Goal: Use online tool/utility: Utilize a website feature to perform a specific function

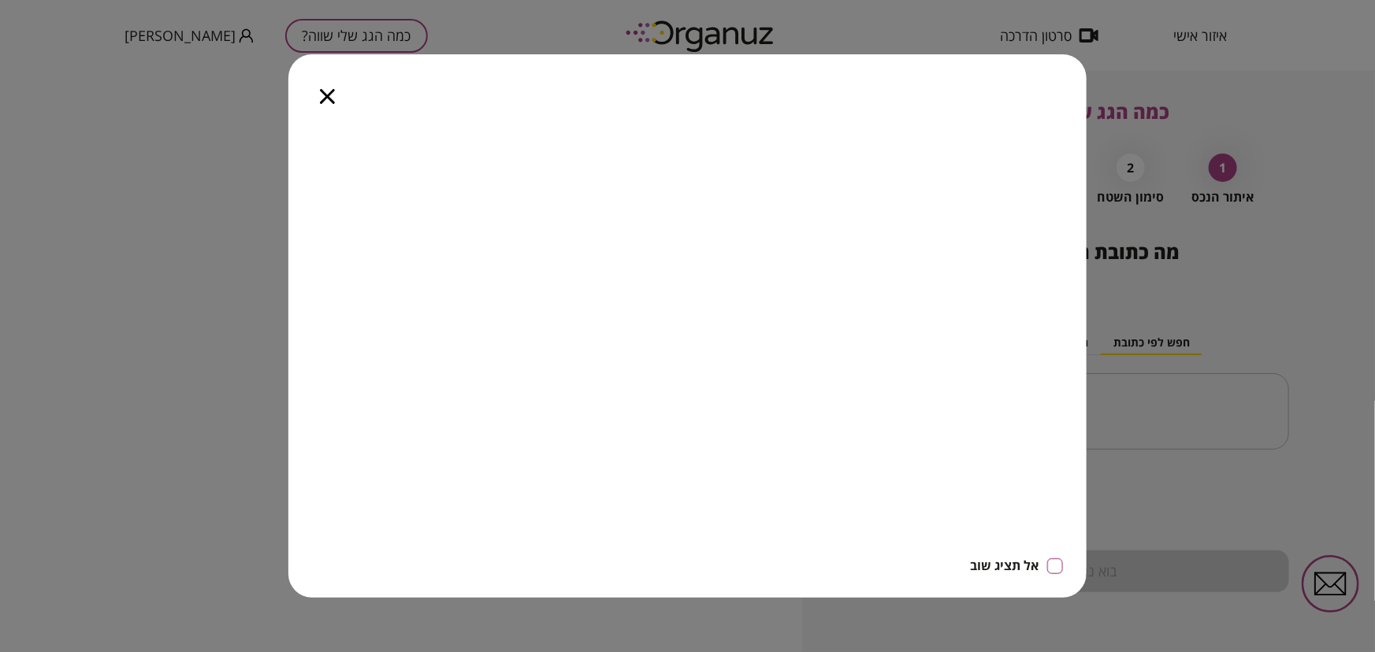
click at [329, 93] on icon "button" at bounding box center [327, 96] width 15 height 15
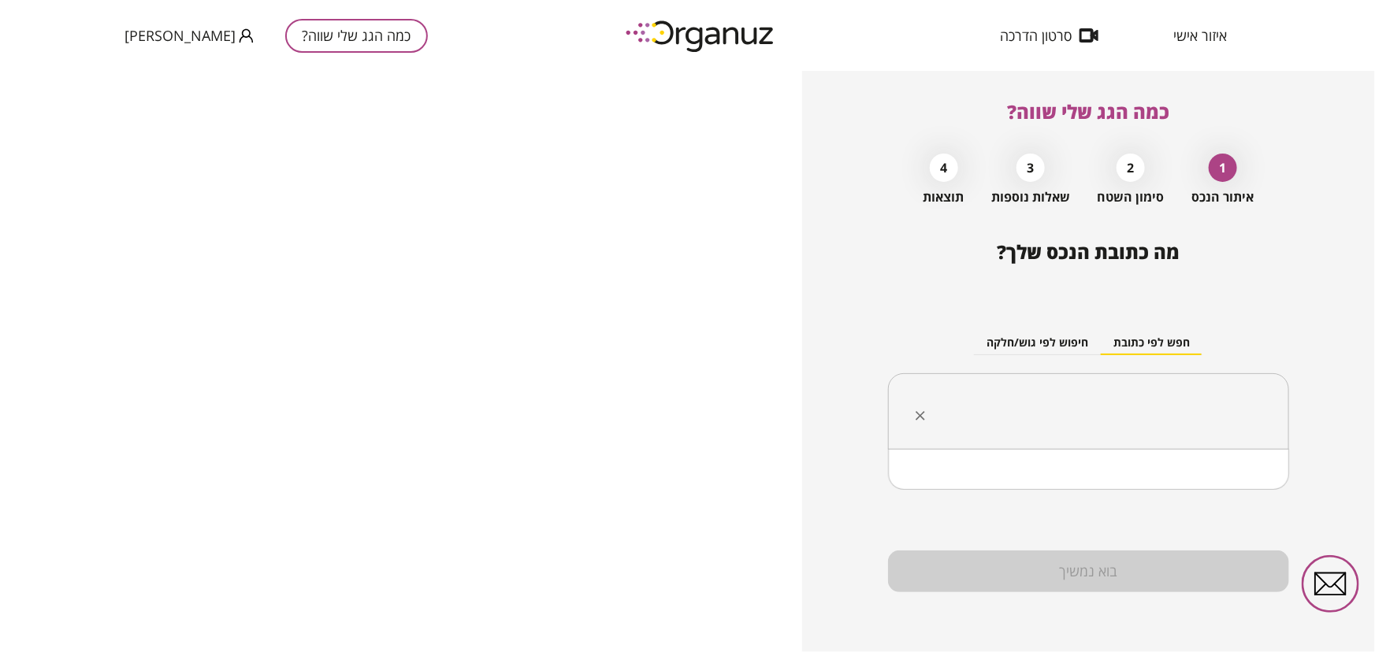
click at [1143, 400] on input "text" at bounding box center [1094, 411] width 351 height 39
click at [1117, 392] on input "text" at bounding box center [1094, 411] width 351 height 39
click at [1245, 428] on input "text" at bounding box center [1094, 411] width 351 height 39
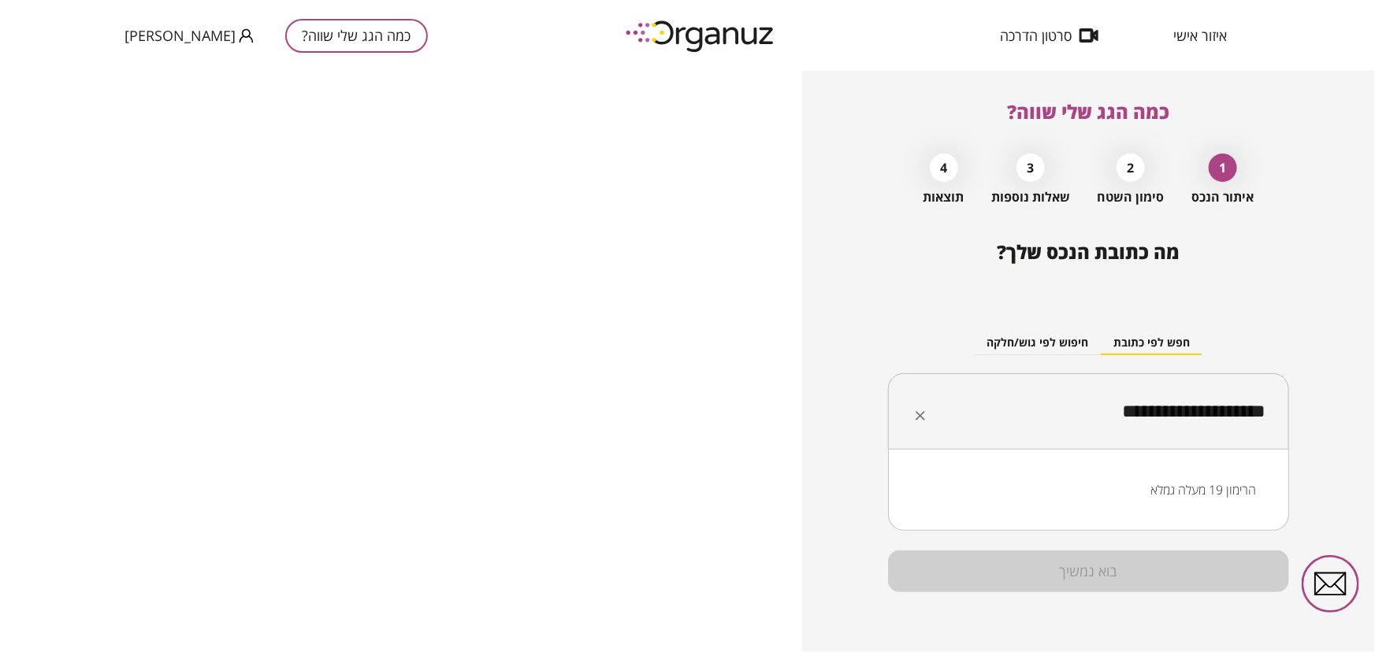
click at [1218, 486] on li "הרימון 19 מעלה גמלא" at bounding box center [1088, 490] width 360 height 28
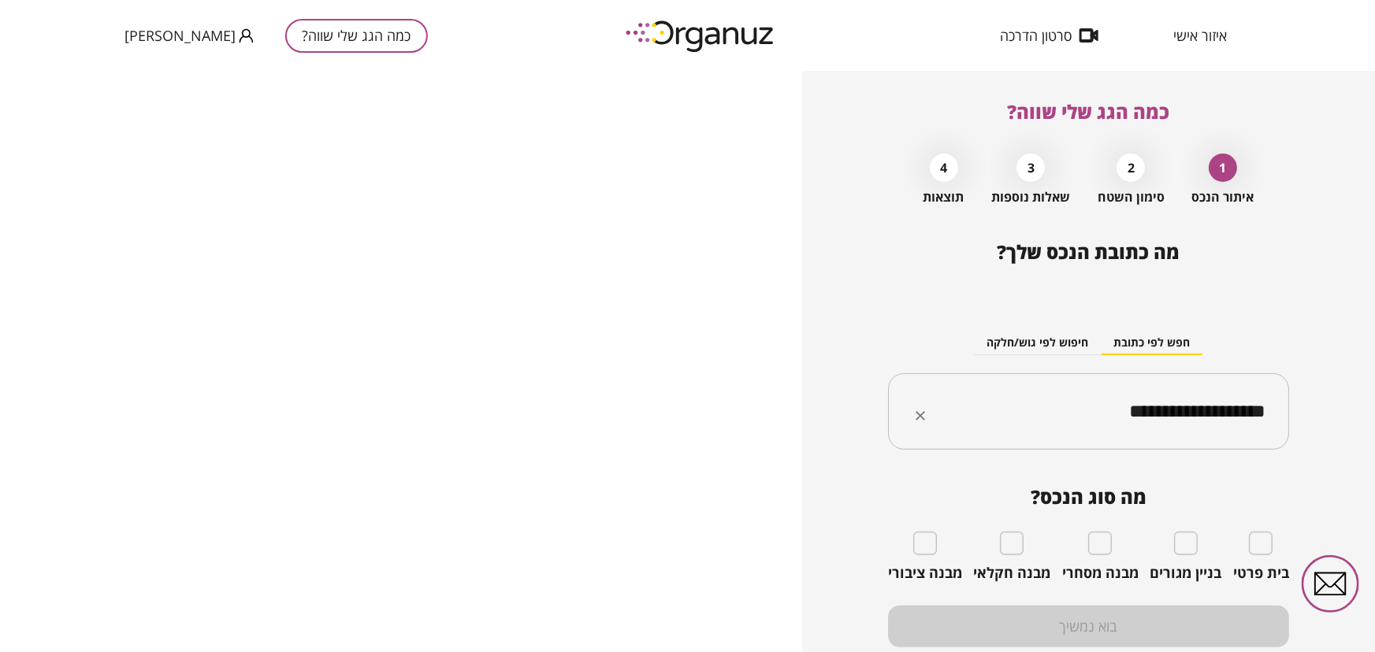
type input "**********"
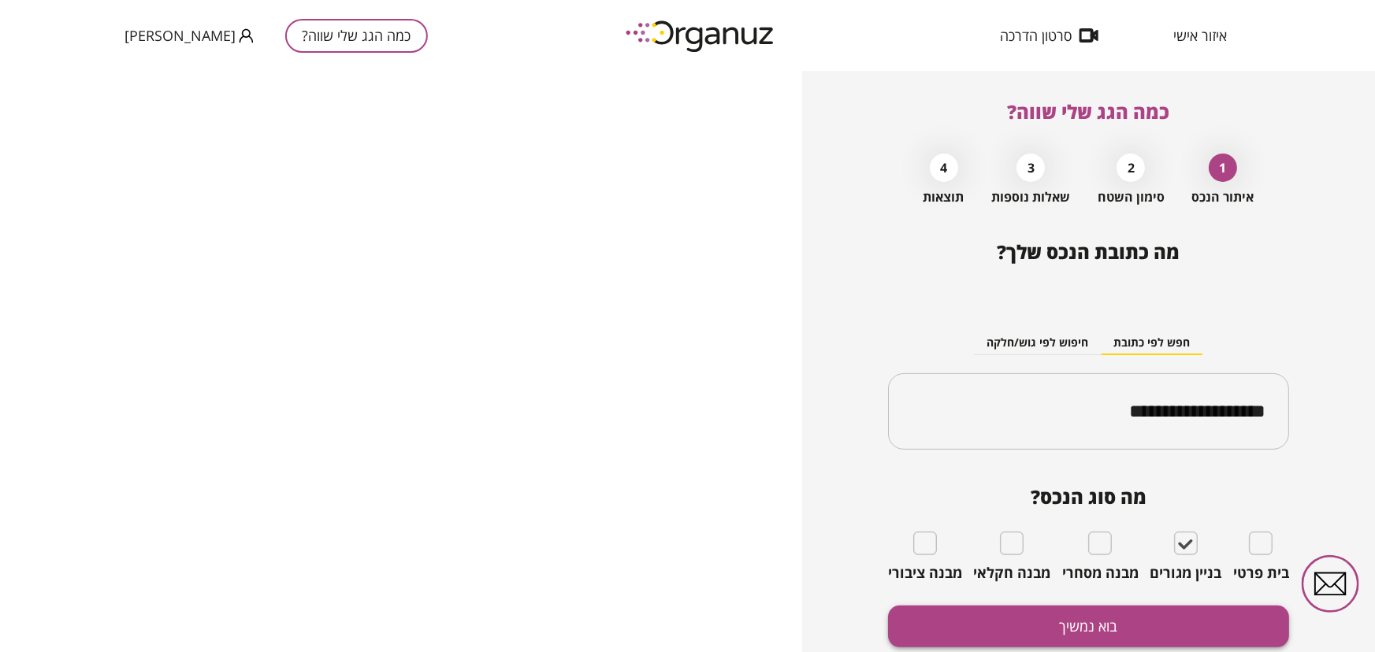
click at [1120, 622] on button "בוא נמשיך" at bounding box center [1088, 627] width 401 height 42
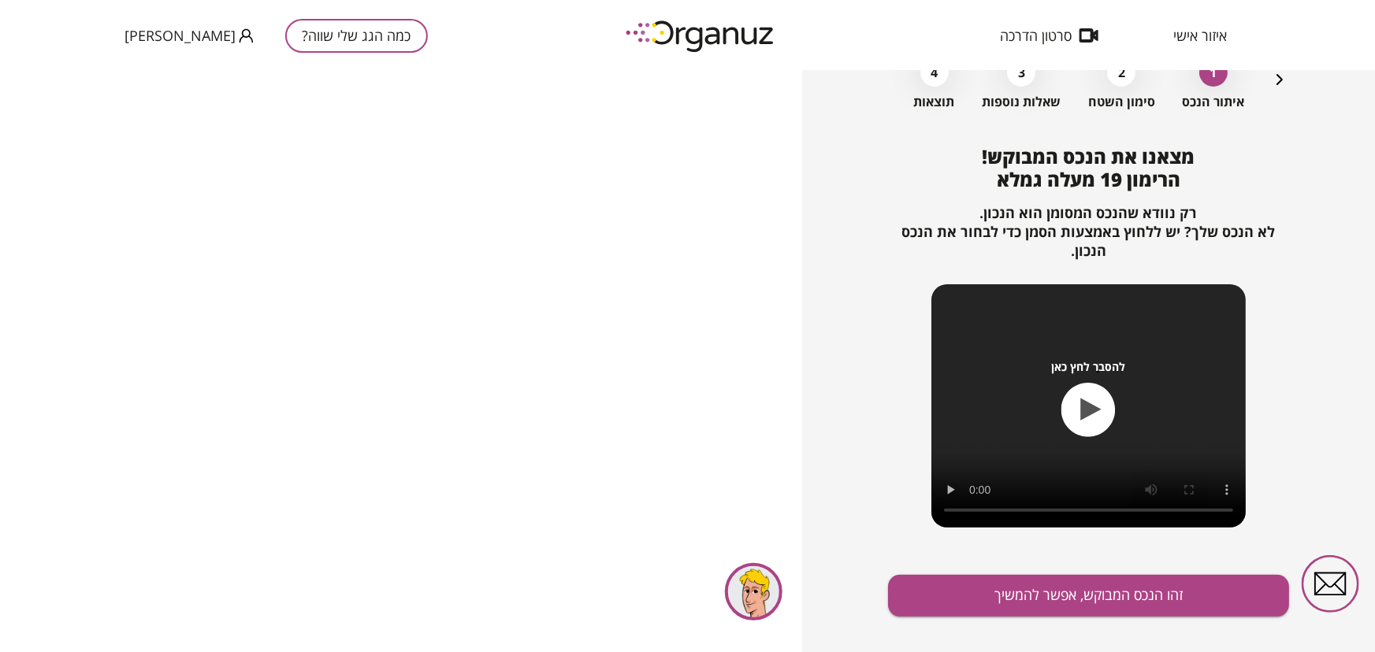
scroll to position [118, 0]
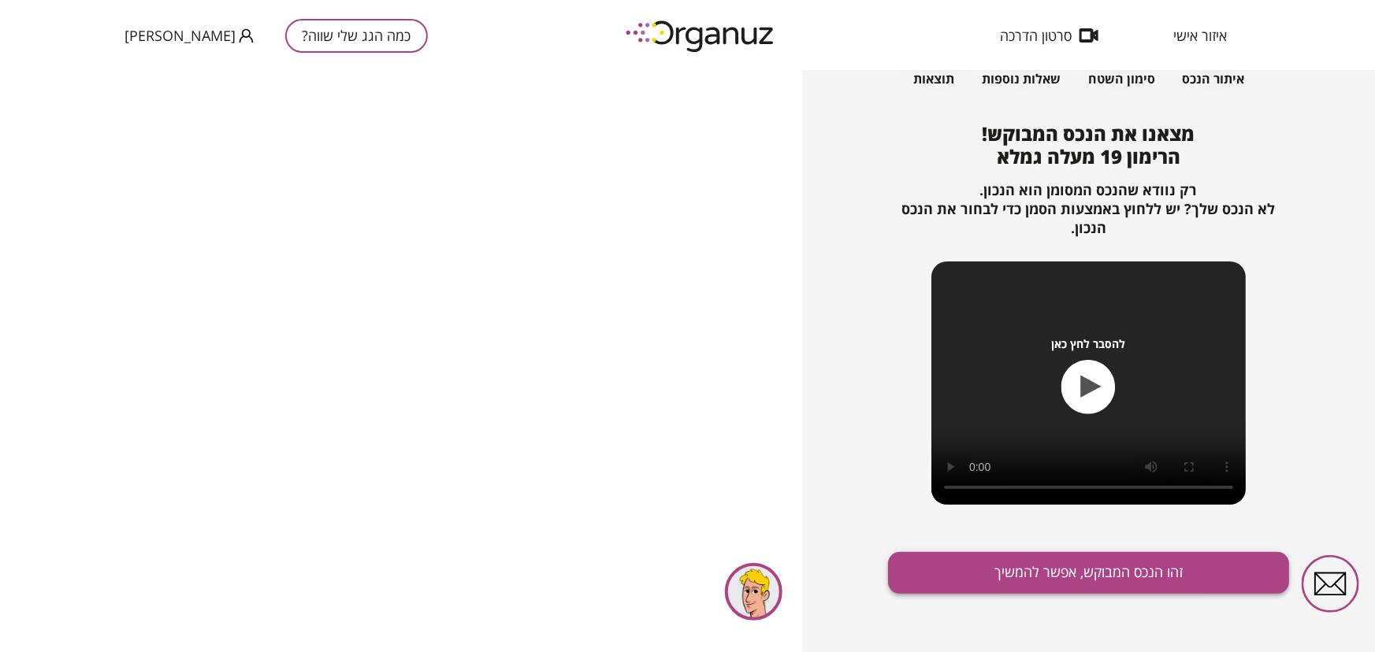
click at [1120, 574] on button "זהו הנכס המבוקש, אפשר להמשיך" at bounding box center [1088, 573] width 401 height 42
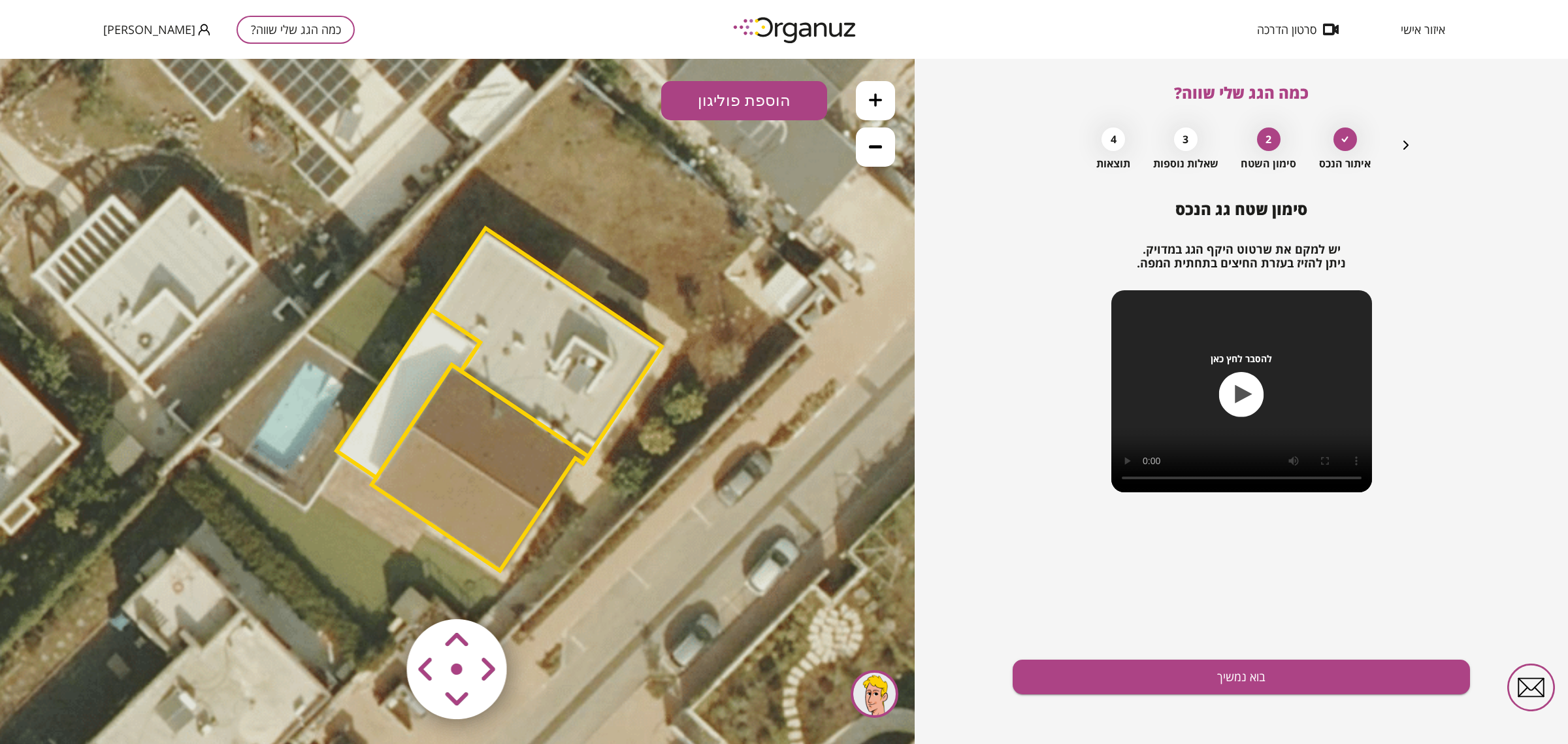
drag, startPoint x: 537, startPoint y: 374, endPoint x: 696, endPoint y: 471, distance: 186.3
click at [697, 474] on icon at bounding box center [498, 401] width 1103 height 1103
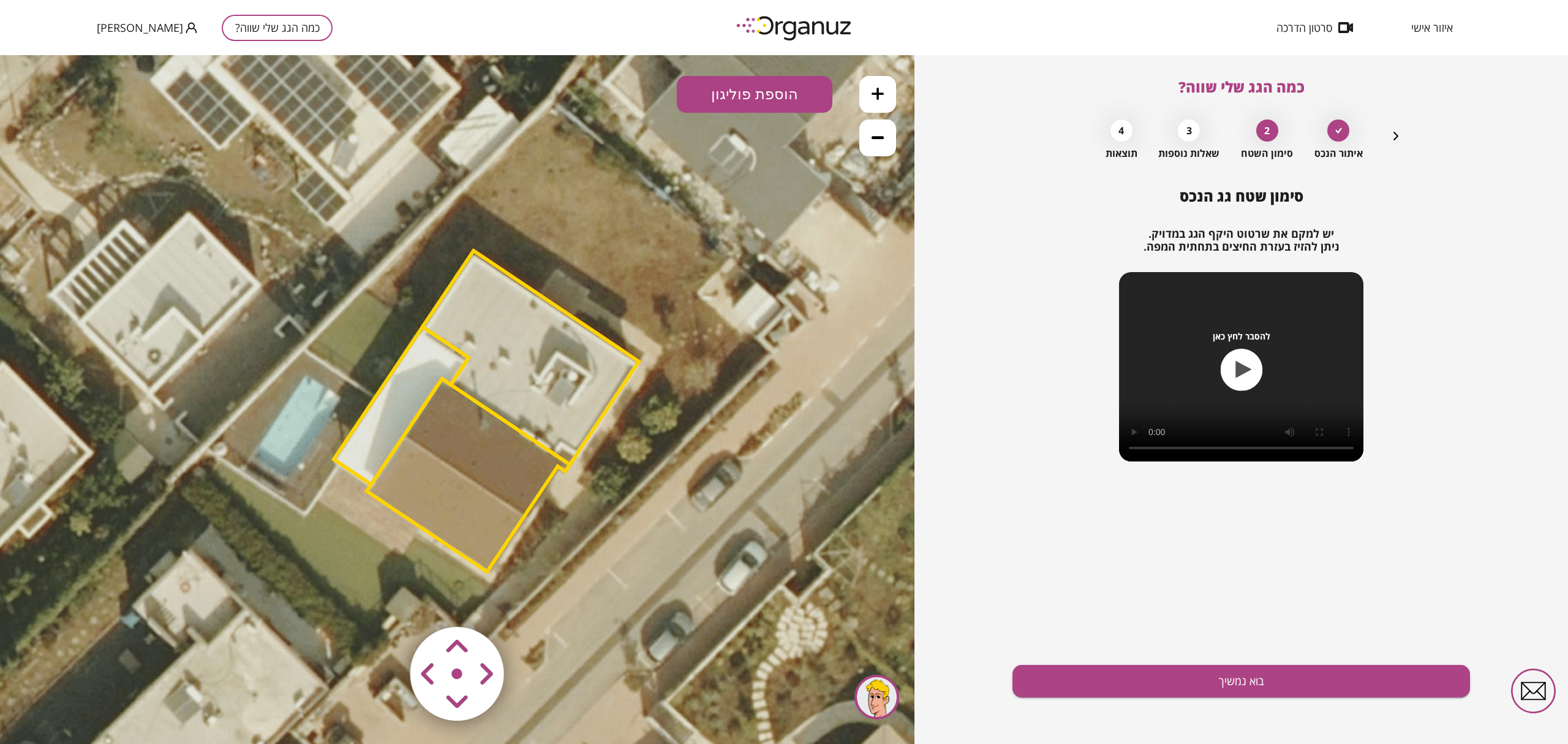
drag, startPoint x: 650, startPoint y: 454, endPoint x: 675, endPoint y: 488, distance: 42.2
click at [675, 488] on icon at bounding box center [486, 413] width 1034 height 1034
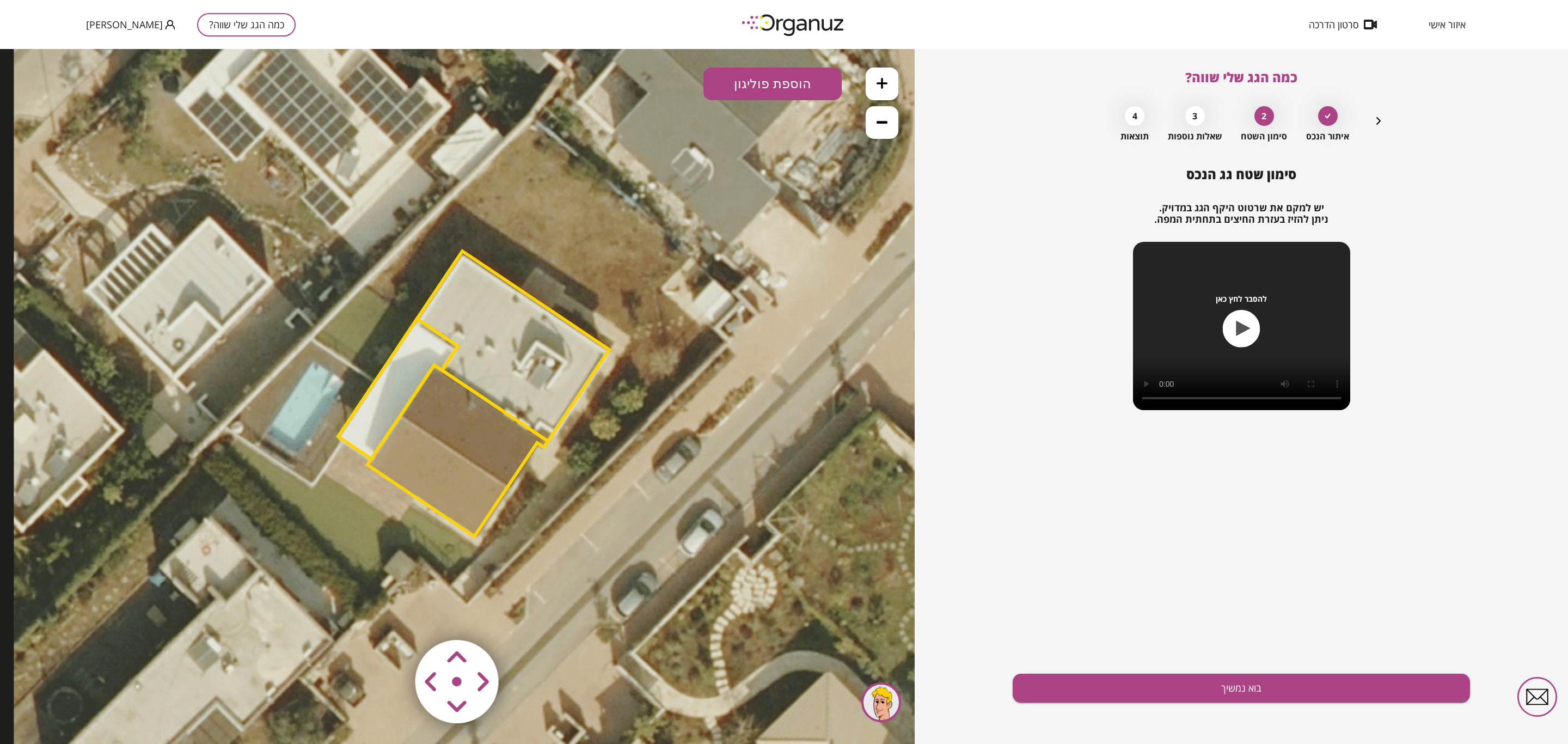
drag, startPoint x: 672, startPoint y: 454, endPoint x: 711, endPoint y: 482, distance: 48.0
click at [711, 451] on icon at bounding box center [473, 396] width 919 height 920
click at [950, 451] on button "בוא נמשיך" at bounding box center [1242, 689] width 457 height 29
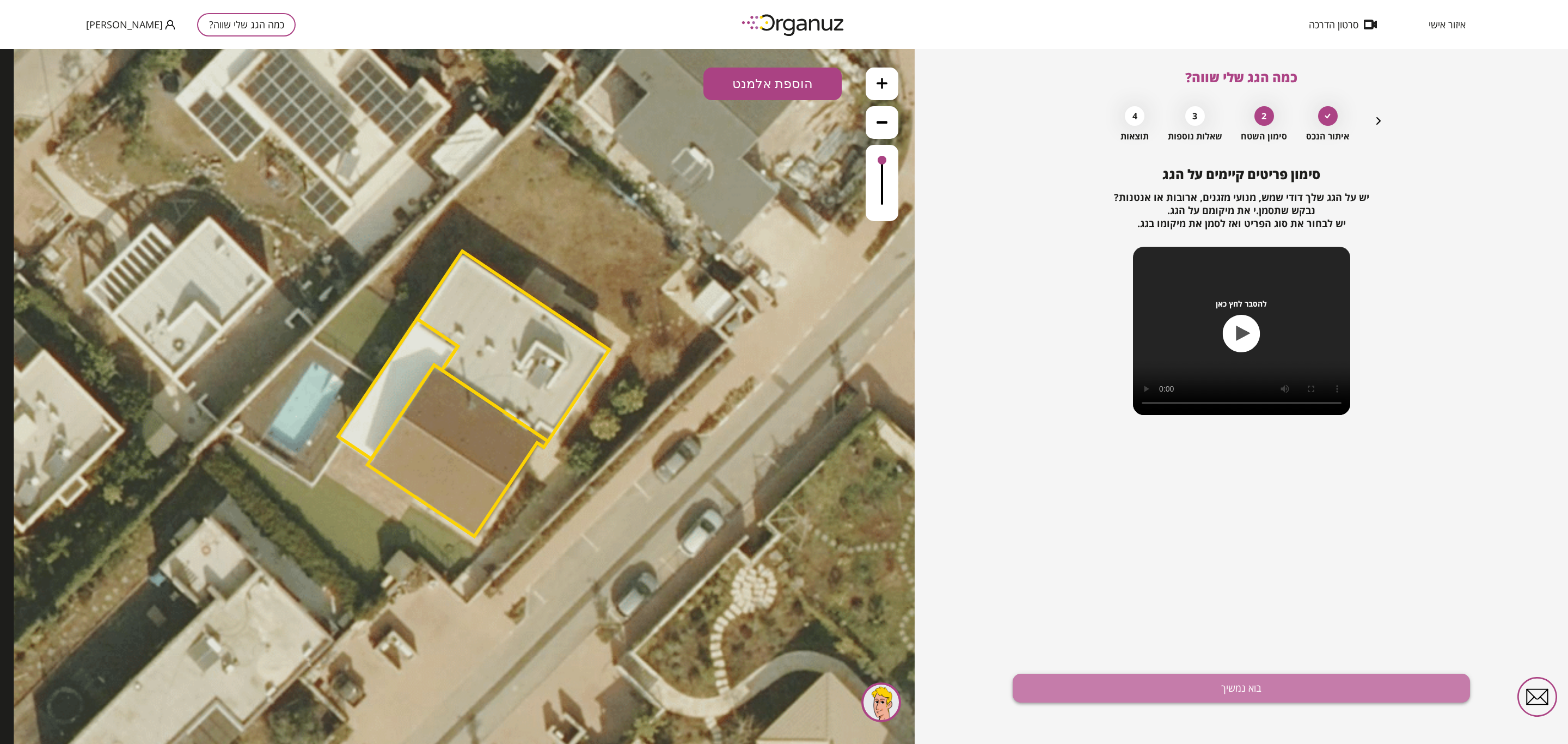
click at [950, 451] on button "בוא נמשיך" at bounding box center [1242, 689] width 457 height 29
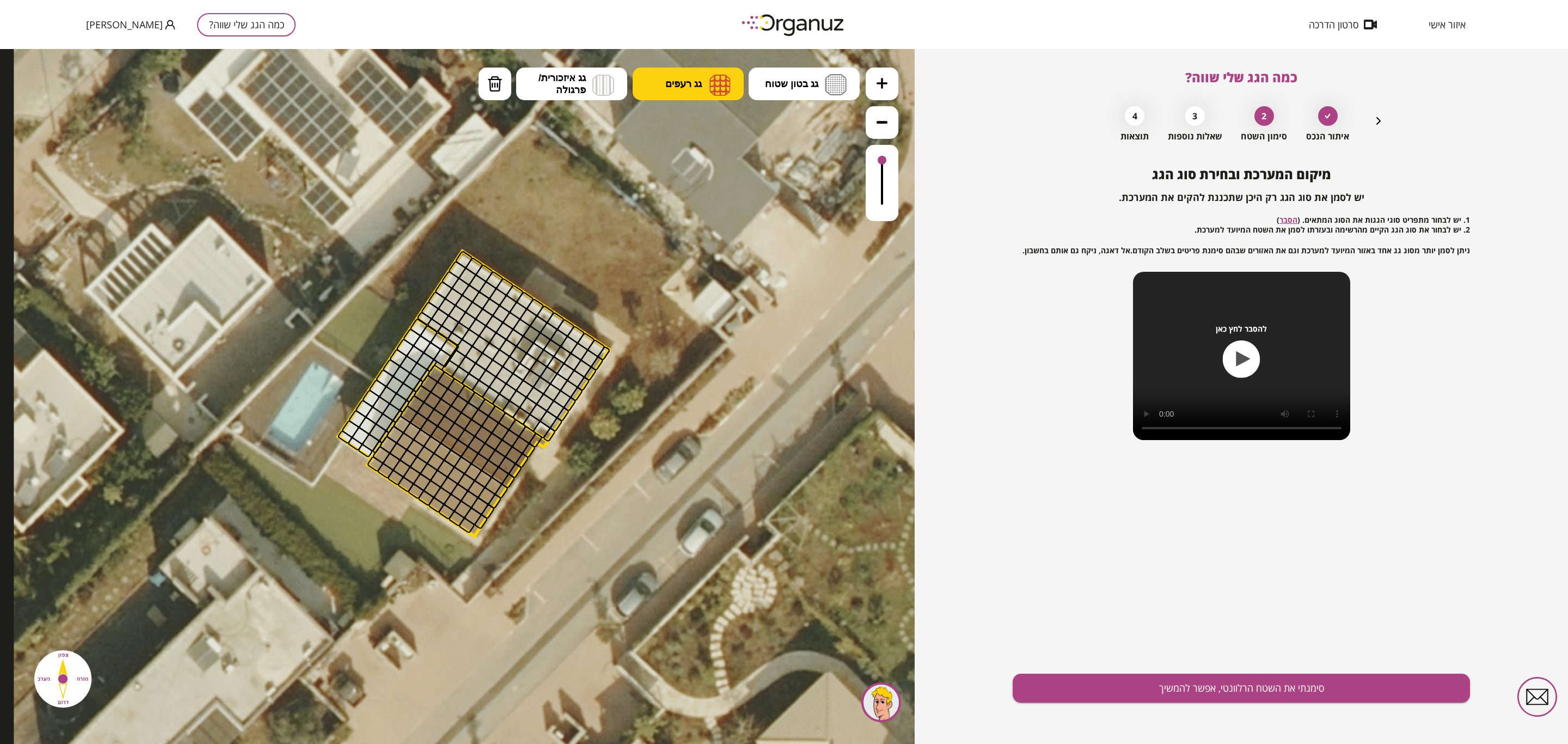
click at [681, 91] on button "גג רעפים" at bounding box center [688, 84] width 111 height 32
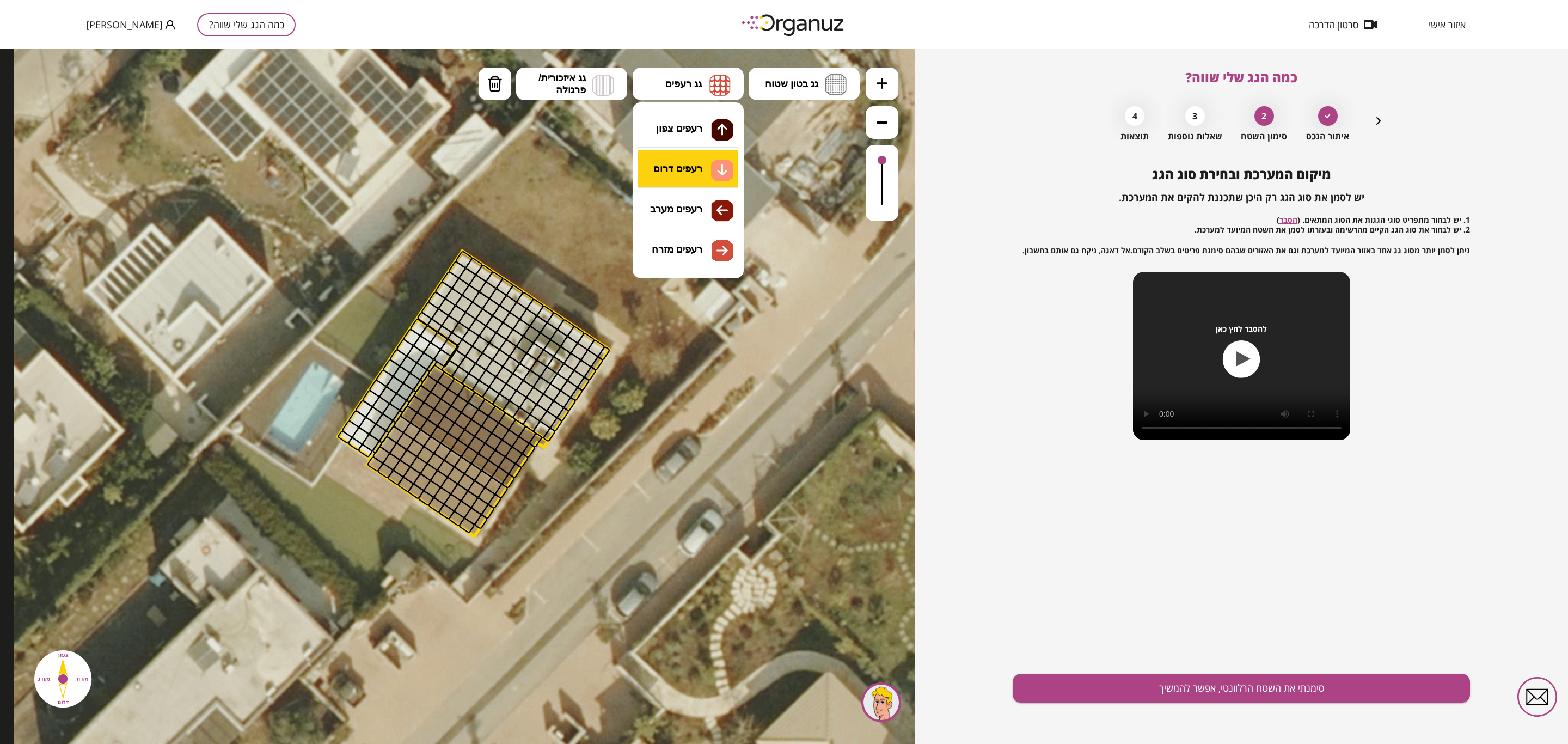
click at [674, 158] on div ".st0 { fill: #FFFFFF; } 10" at bounding box center [457, 396] width 915 height 695
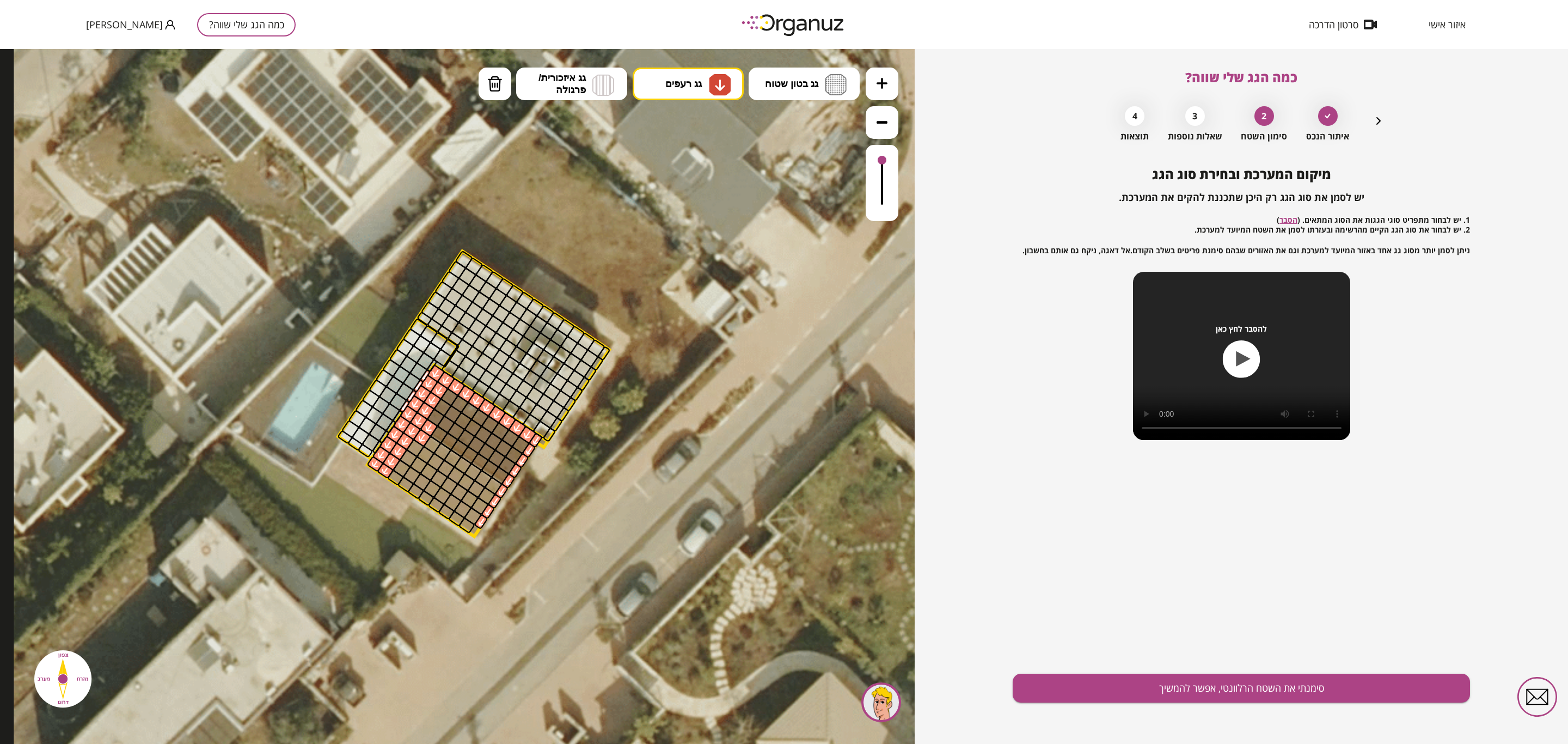
drag, startPoint x: 478, startPoint y: 525, endPoint x: 422, endPoint y: 431, distance: 109.4
drag, startPoint x: 497, startPoint y: 486, endPoint x: 389, endPoint y: 476, distance: 108.5
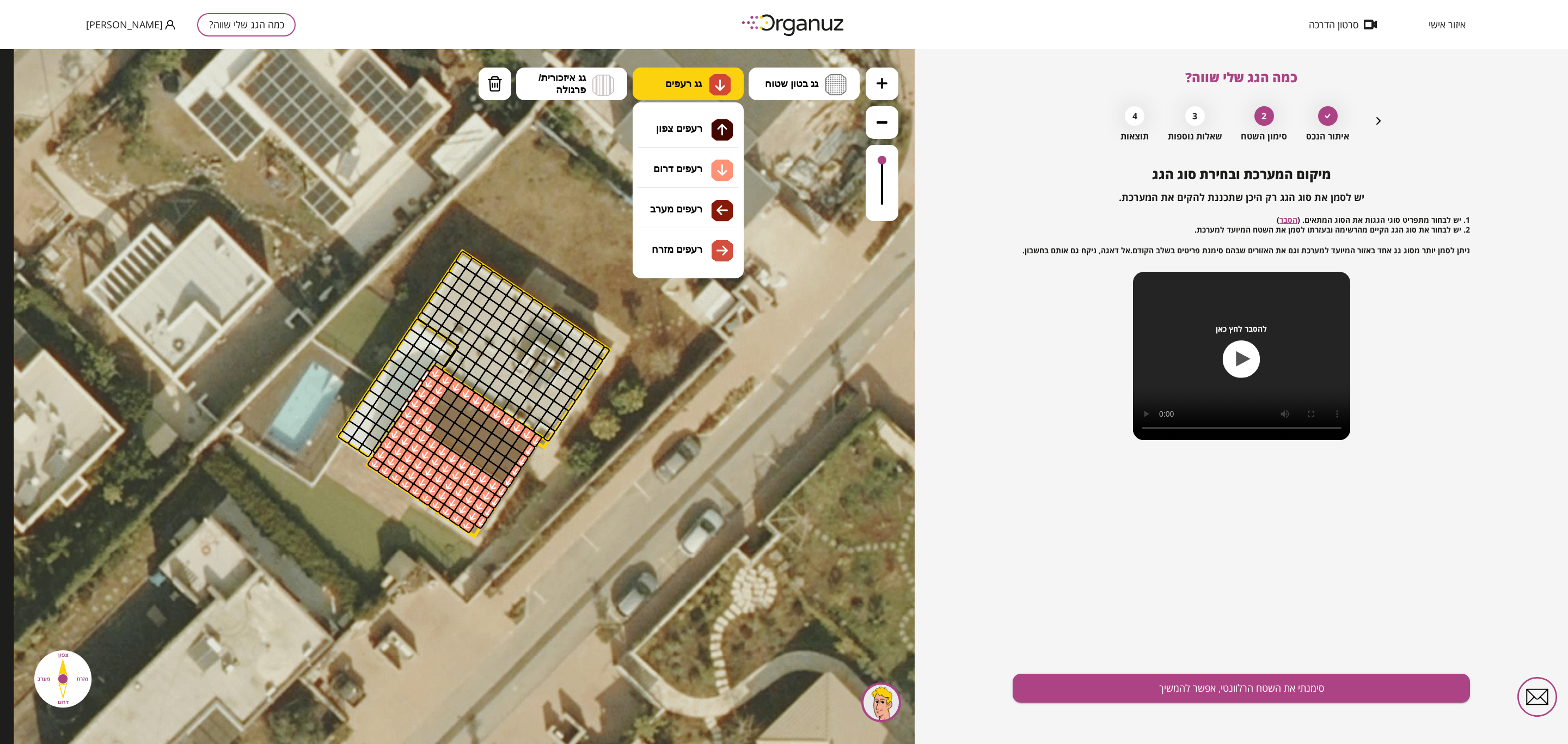
click at [677, 82] on span "גג רעפים" at bounding box center [683, 84] width 37 height 12
click at [679, 121] on div ".st0 { fill: #FFFFFF; } 10" at bounding box center [457, 396] width 915 height 695
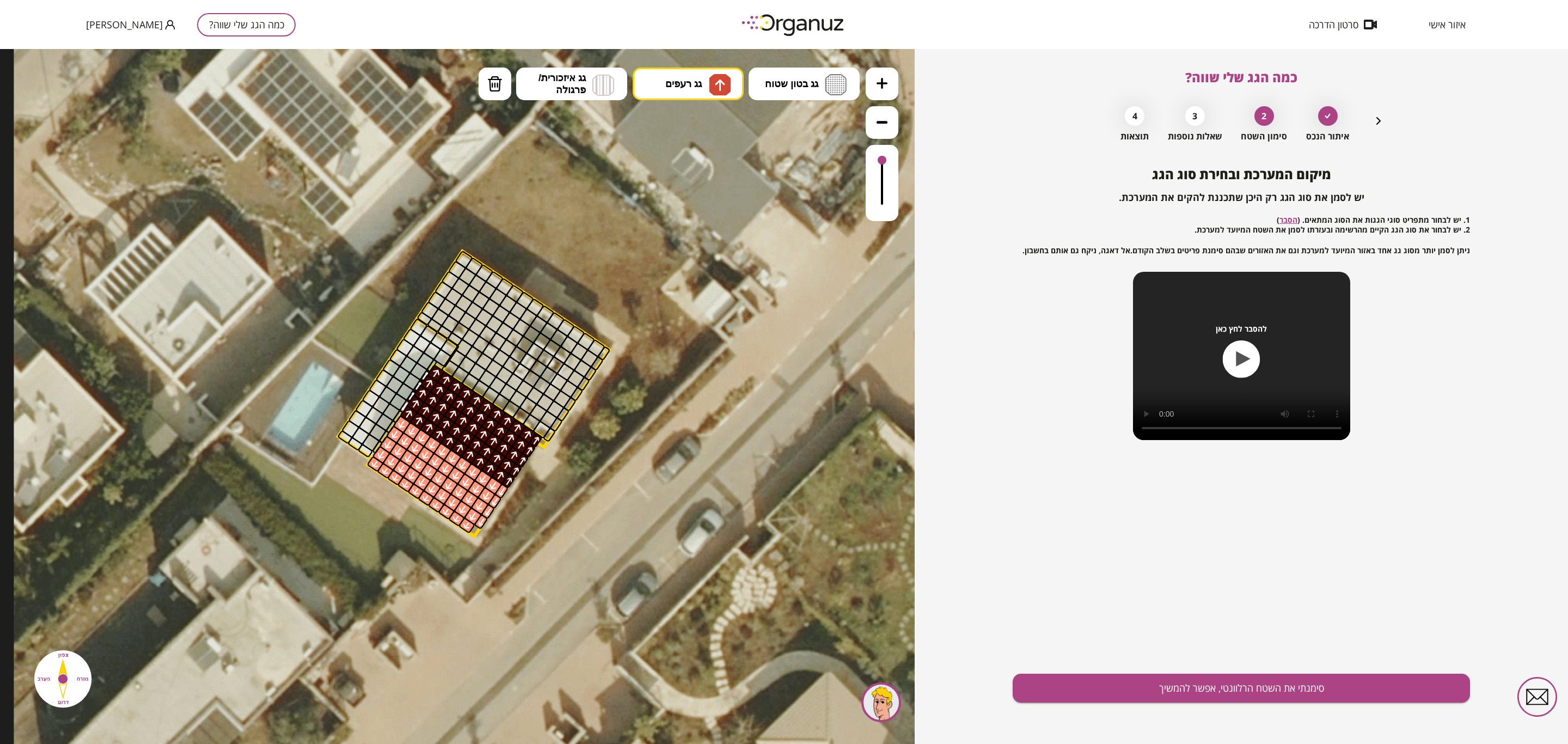
drag, startPoint x: 508, startPoint y: 479, endPoint x: 425, endPoint y: 414, distance: 105.4
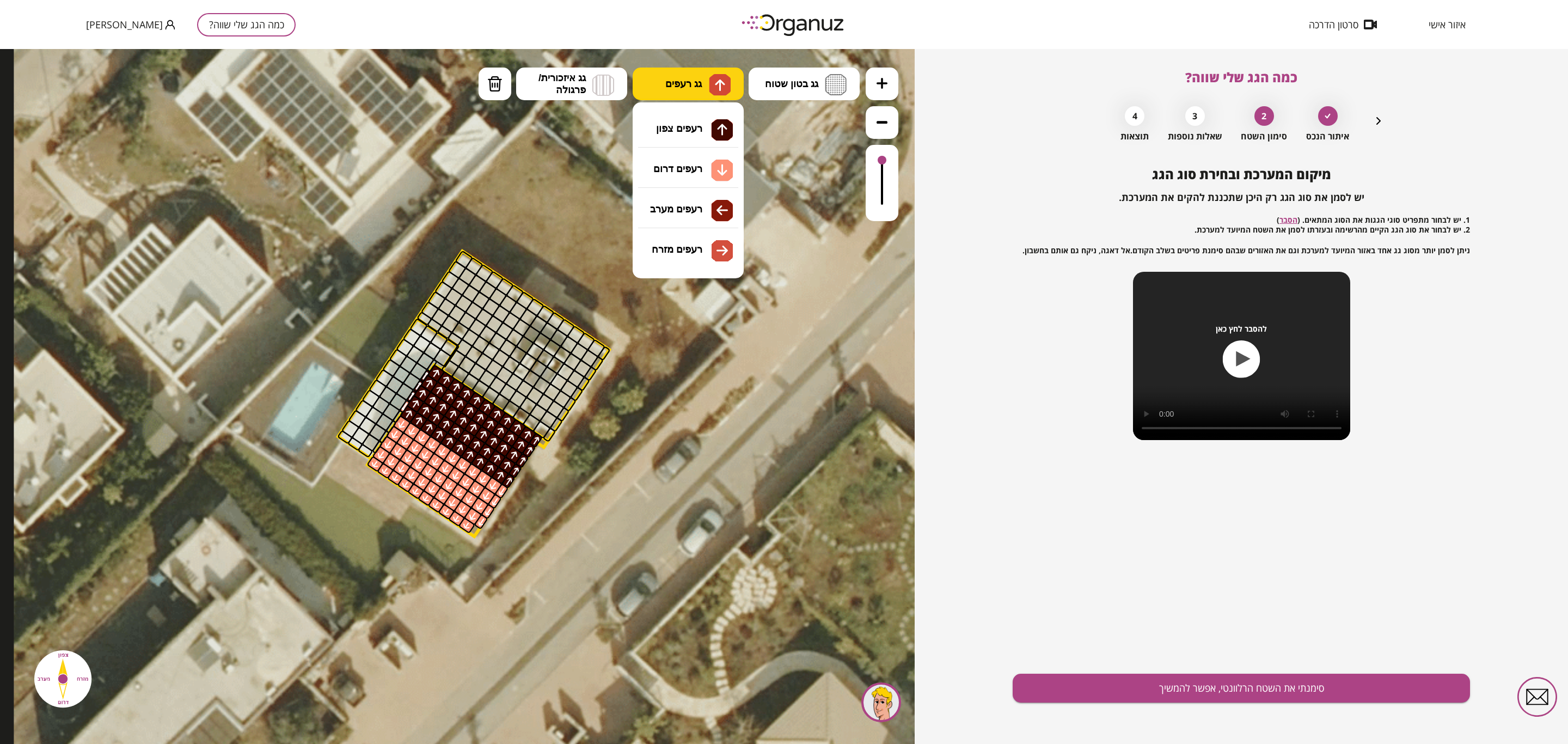
click at [685, 82] on span "גג רעפים" at bounding box center [683, 84] width 37 height 12
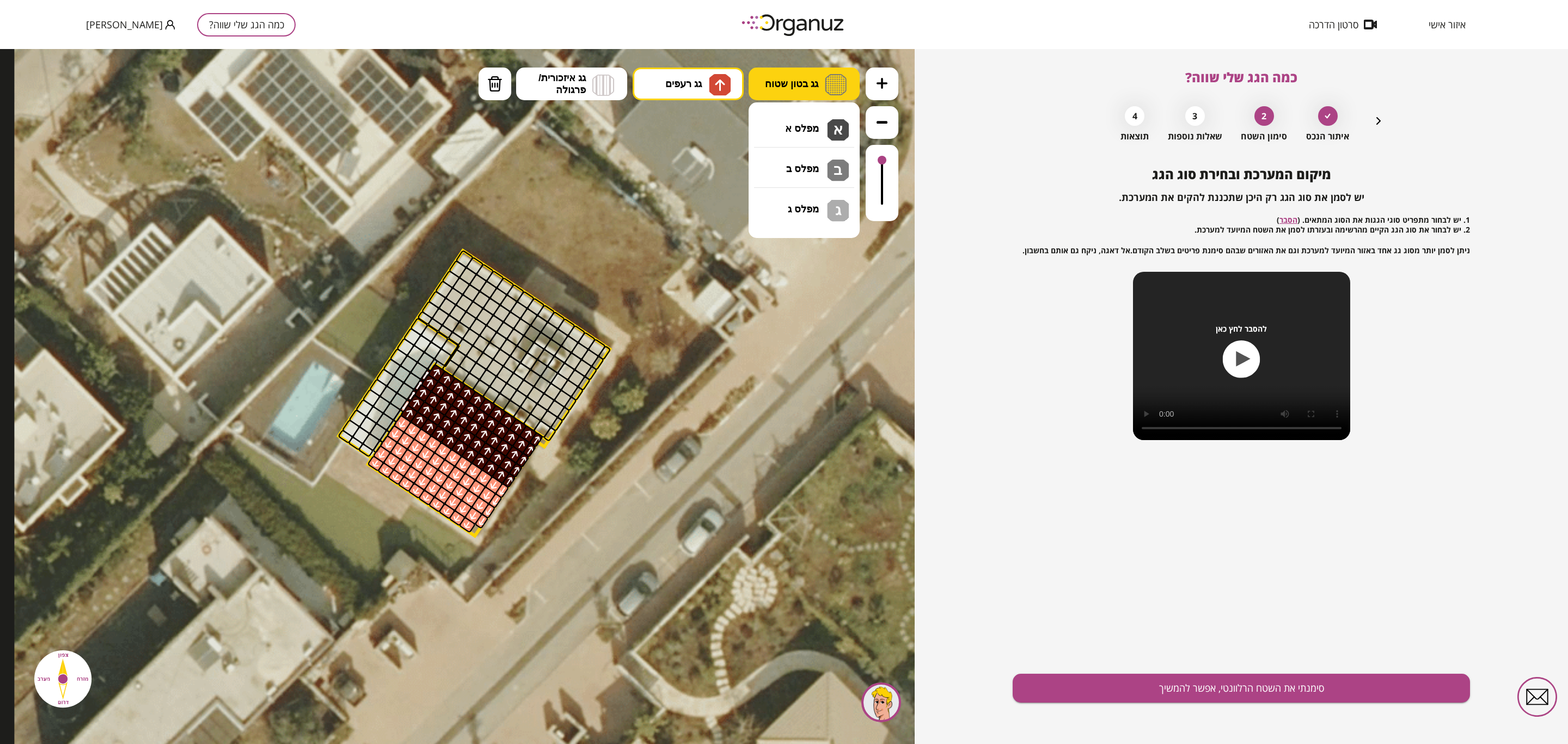
click at [802, 90] on button "גג בטון שטוח" at bounding box center [804, 84] width 111 height 32
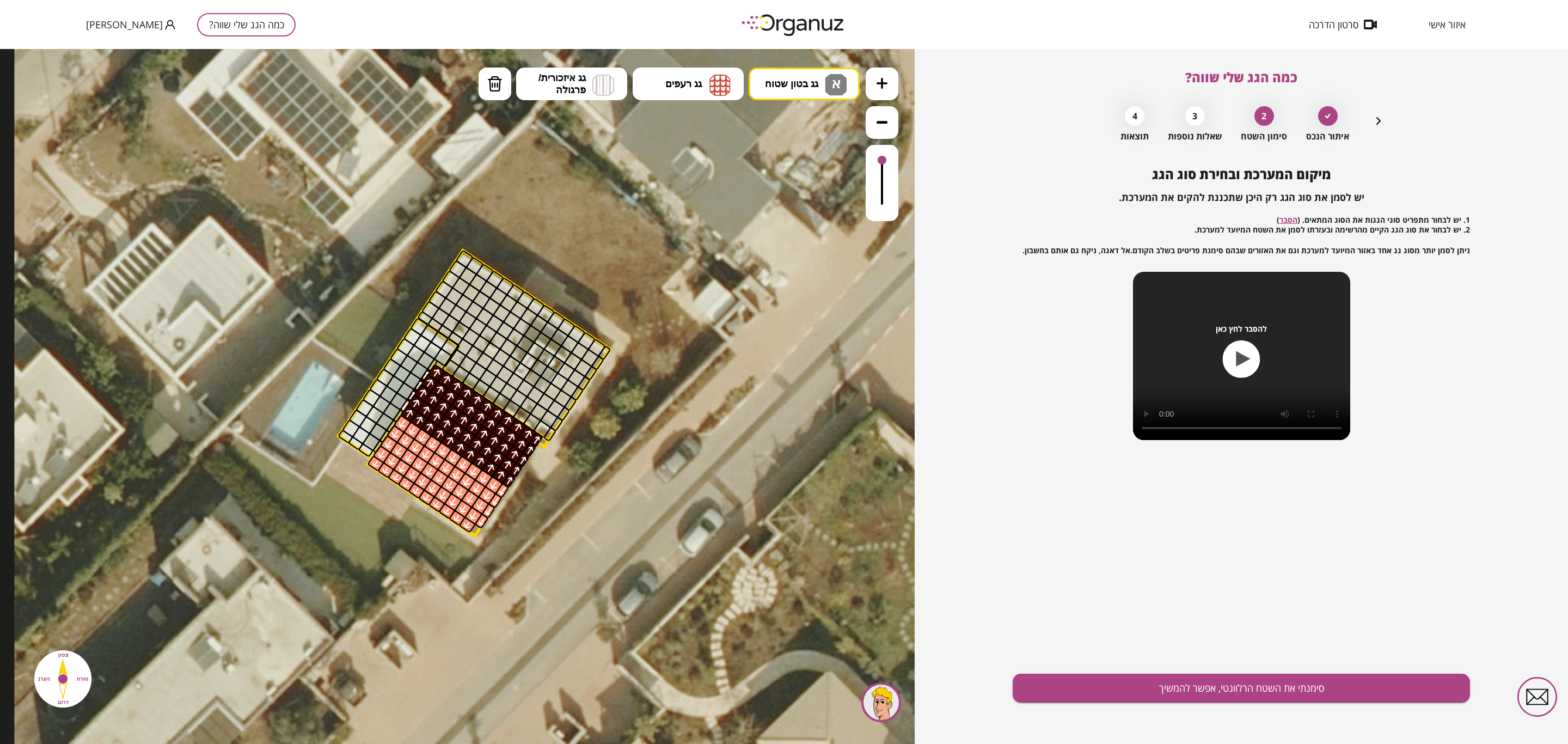
drag, startPoint x: 797, startPoint y: 122, endPoint x: 684, endPoint y: 189, distance: 131.4
click at [797, 123] on div ".st0 { fill: #FFFFFF; } 10" at bounding box center [457, 396] width 915 height 695
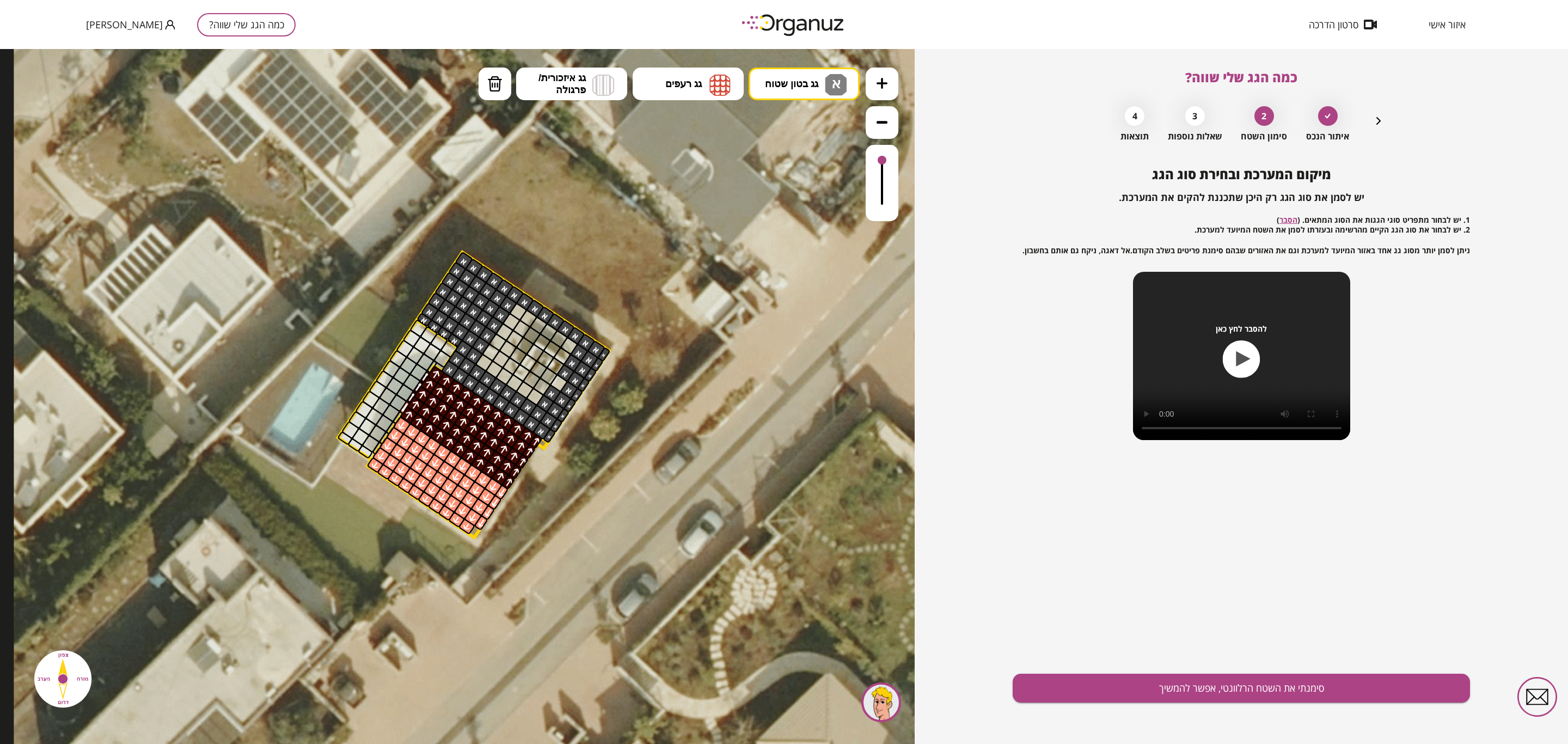
drag, startPoint x: 551, startPoint y: 430, endPoint x: 466, endPoint y: 270, distance: 181.2
drag, startPoint x: 545, startPoint y: 398, endPoint x: 490, endPoint y: 348, distance: 74.3
click at [794, 71] on button "גג בטון שטוח א" at bounding box center [804, 84] width 111 height 32
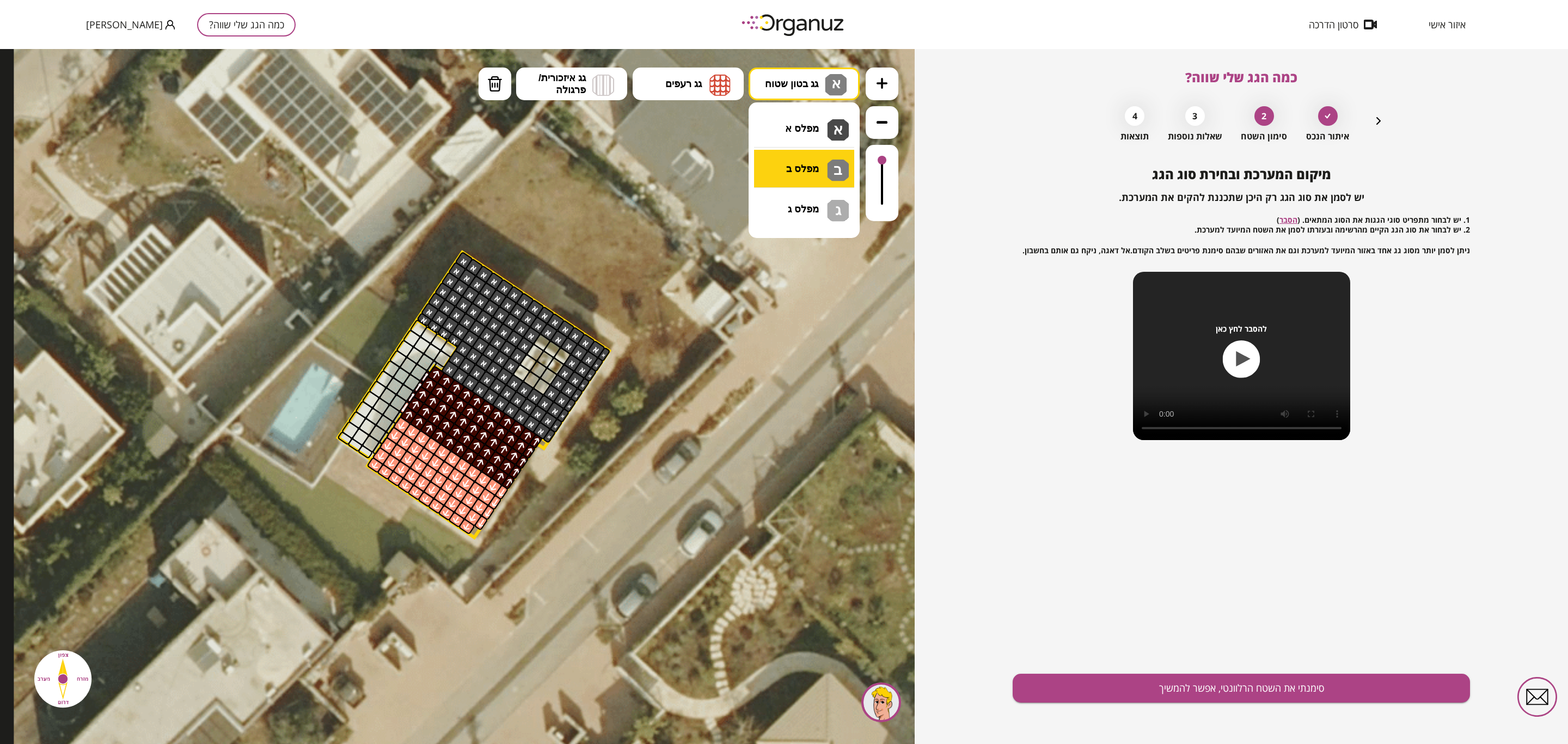
click at [797, 166] on div ".st0 { fill: #FFFFFF; } 10" at bounding box center [457, 396] width 915 height 695
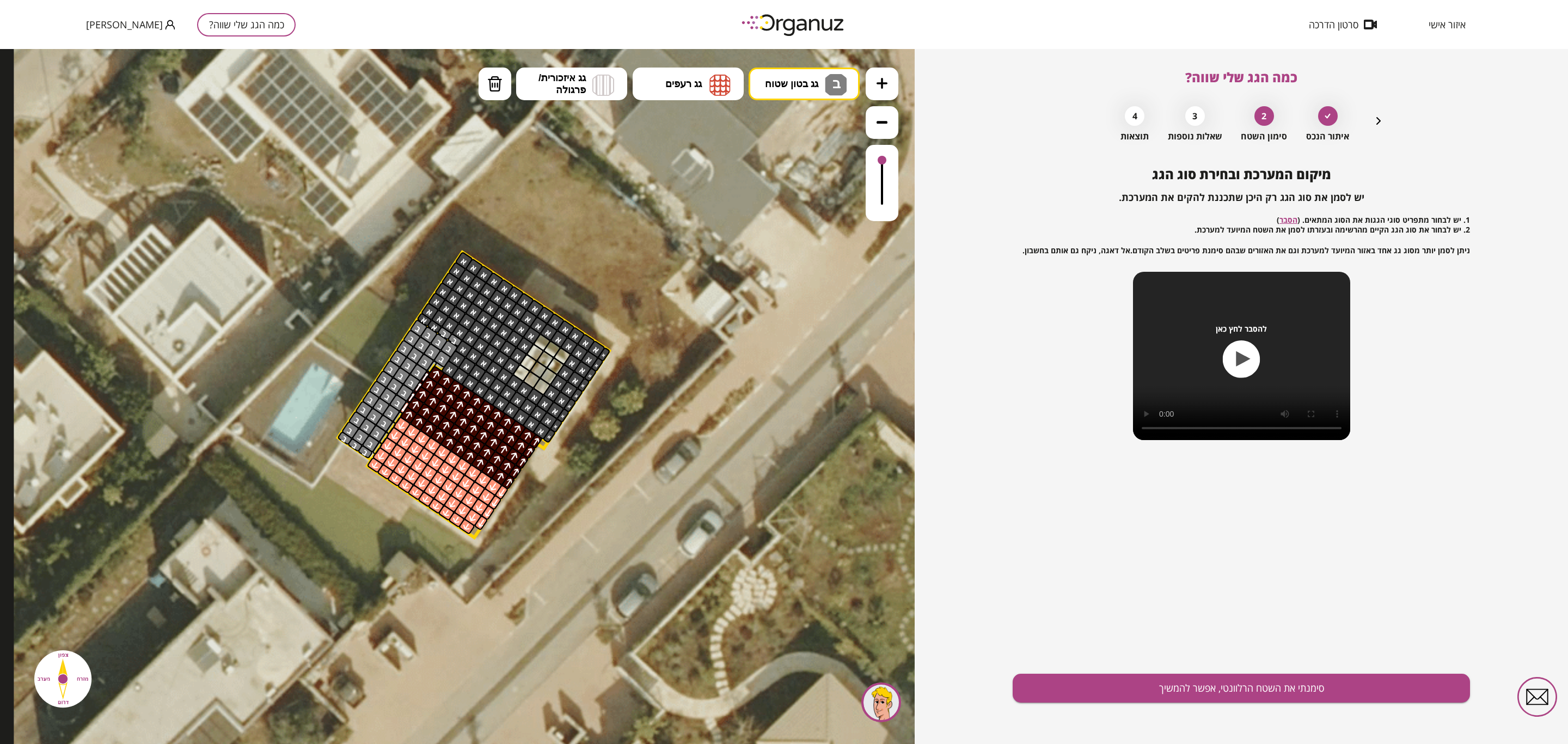
drag, startPoint x: 366, startPoint y: 449, endPoint x: 363, endPoint y: 415, distance: 34.1
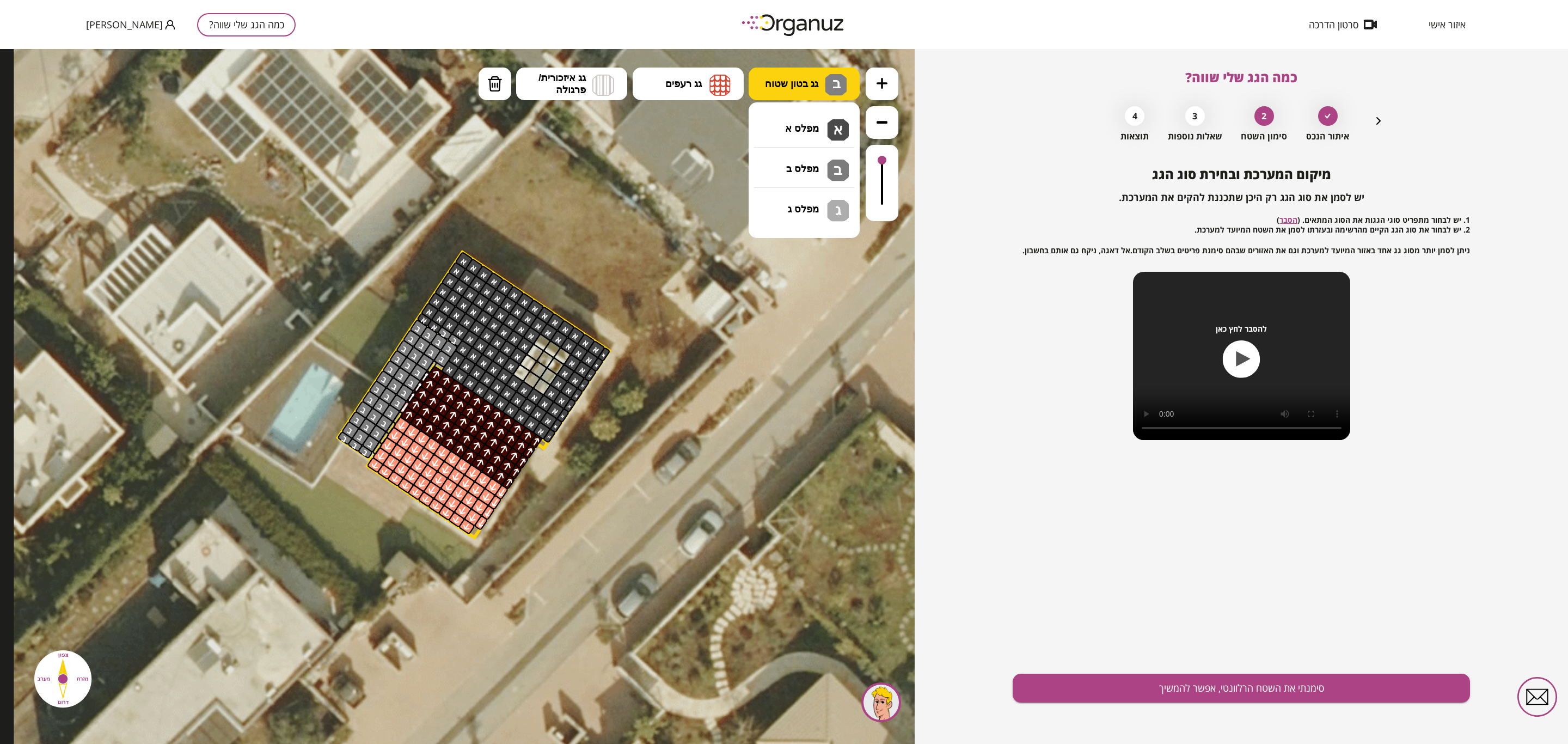
click at [786, 84] on span "גג בטון שטוח" at bounding box center [791, 84] width 53 height 12
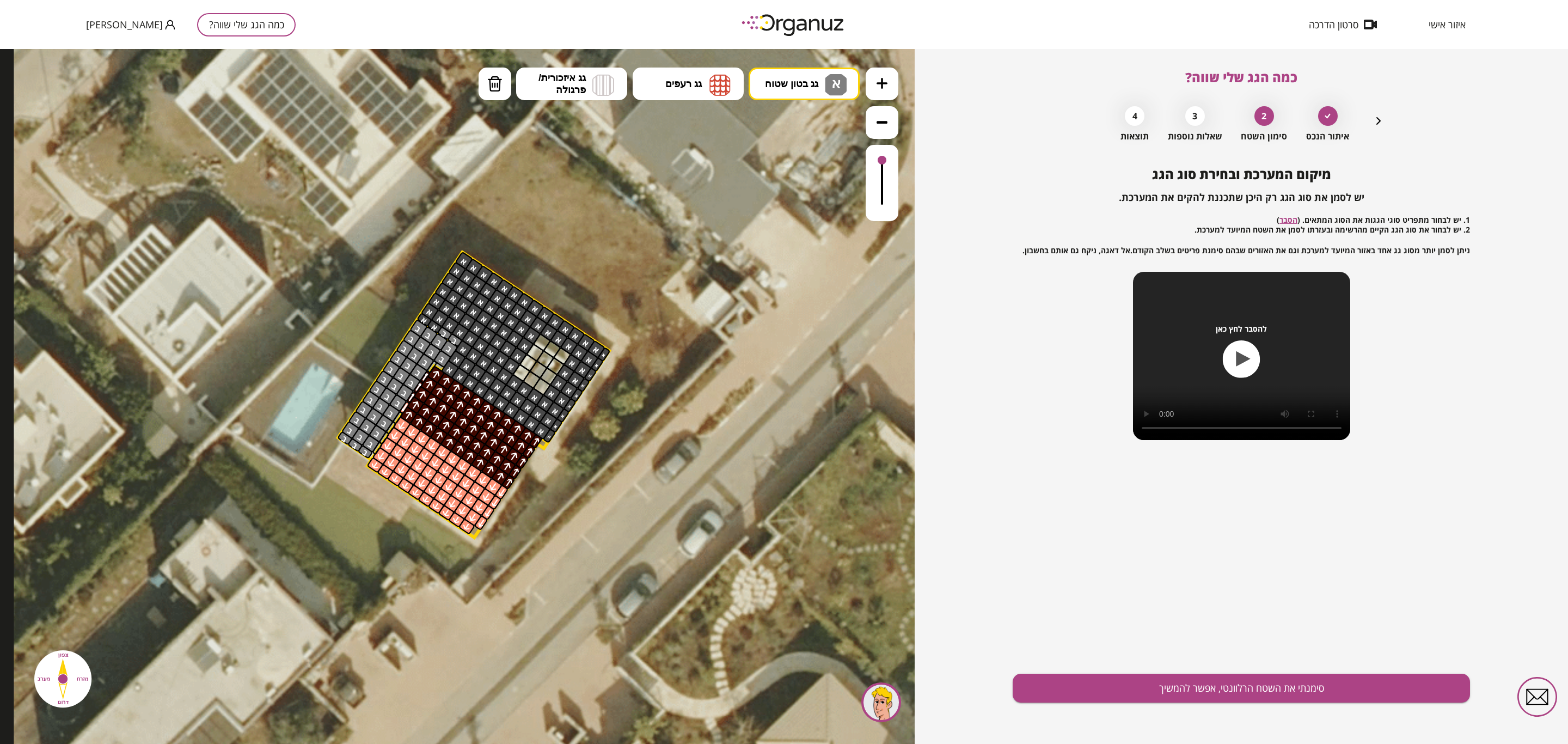
drag, startPoint x: 789, startPoint y: 118, endPoint x: 585, endPoint y: 277, distance: 258.6
click at [789, 120] on div ".st0 { fill: #FFFFFF; } 10" at bounding box center [457, 396] width 915 height 695
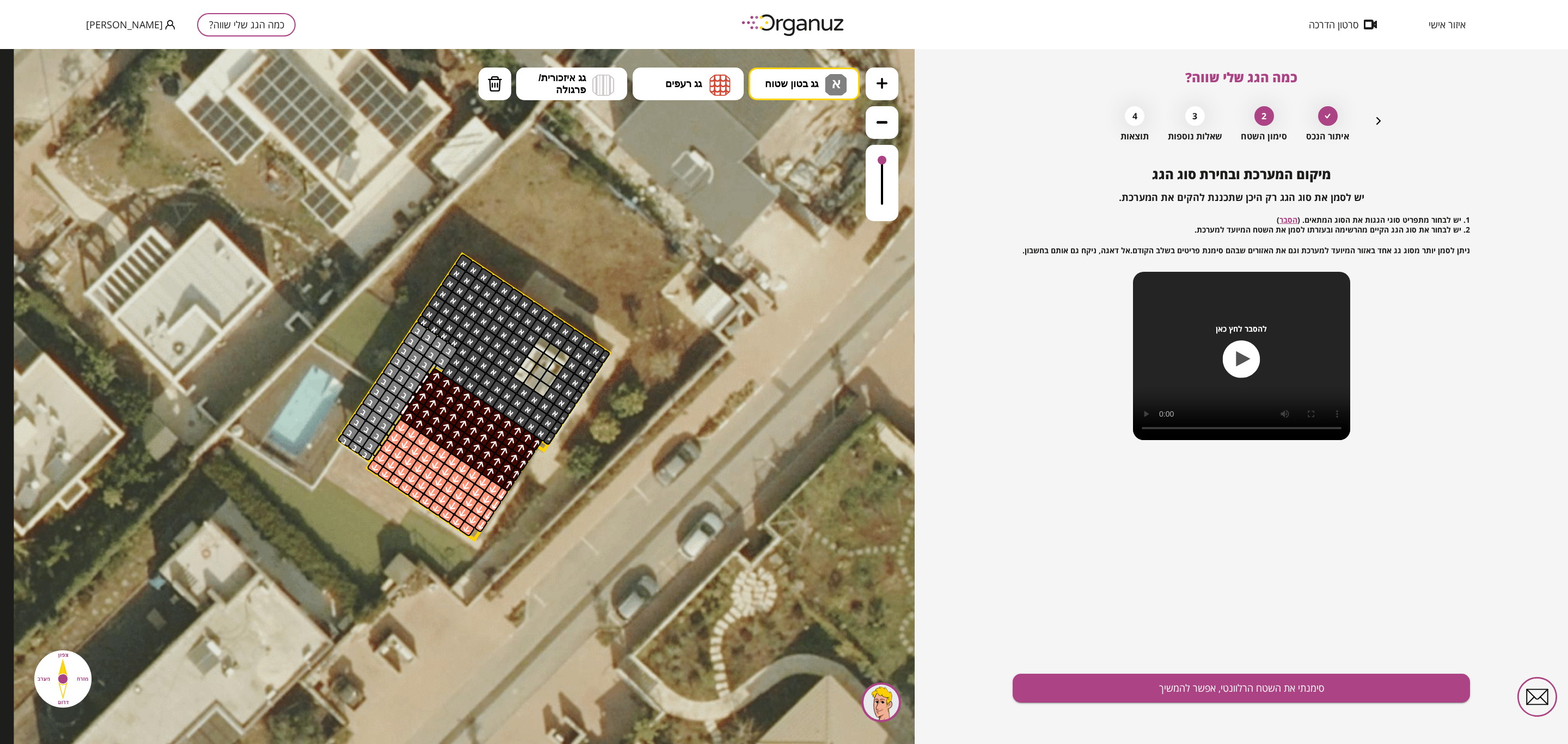
drag, startPoint x: 440, startPoint y: 335, endPoint x: 455, endPoint y: 345, distance: 18.0
click at [950, 451] on button "סימנתי את השטח הרלוונטי, אפשר להמשיך" at bounding box center [1242, 689] width 457 height 29
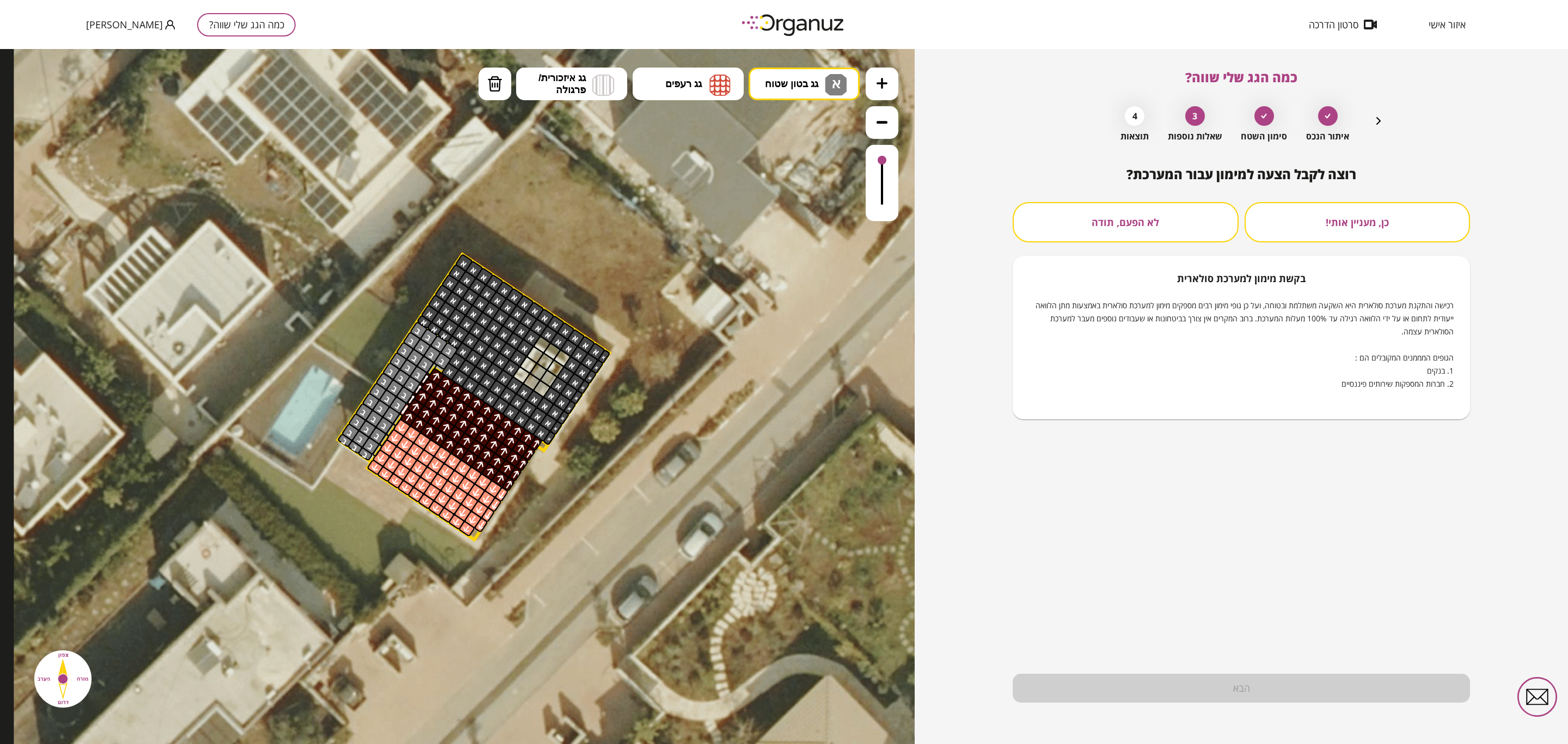
click at [950, 226] on button "לא הפעם, תודה" at bounding box center [1126, 222] width 226 height 40
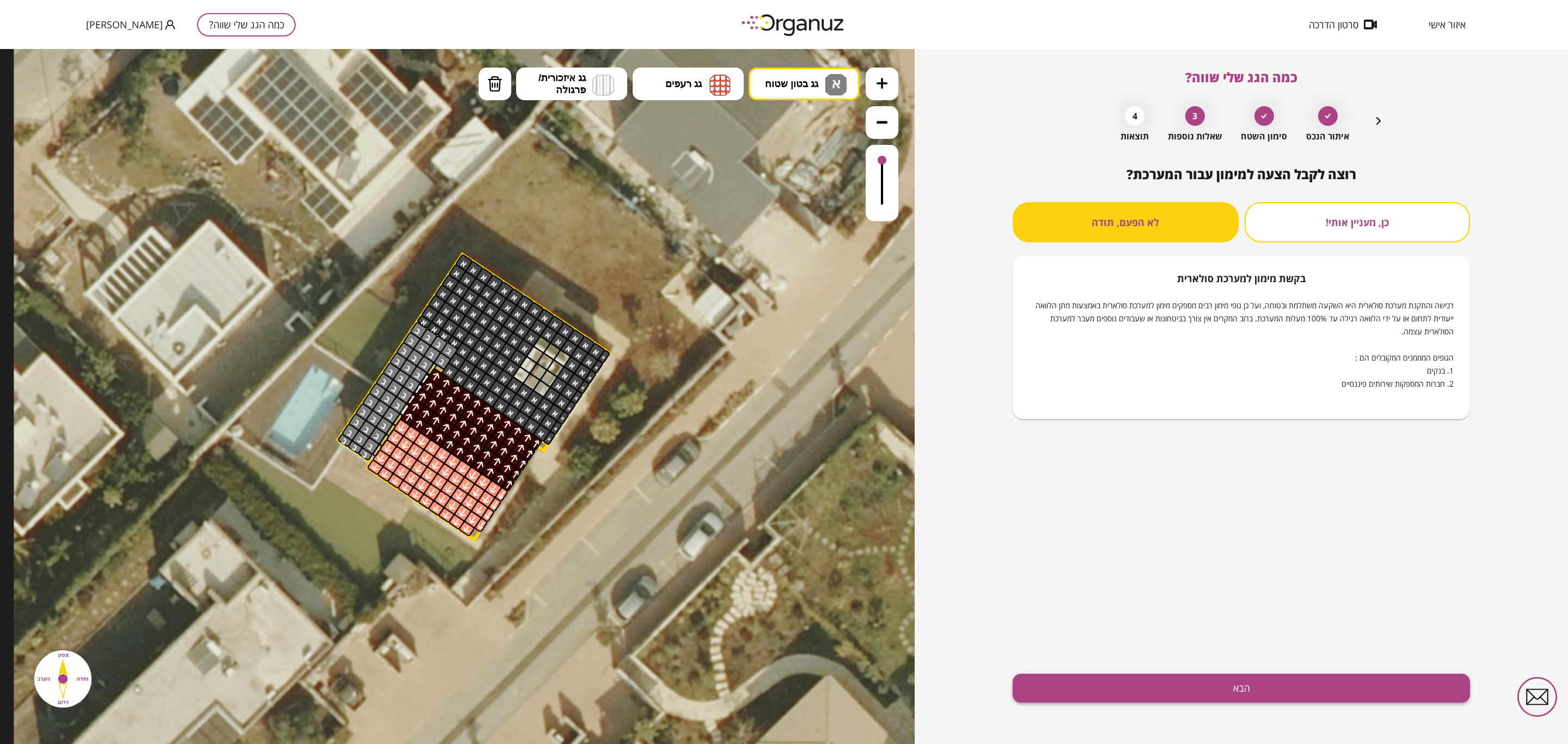
click at [950, 451] on button "הבא" at bounding box center [1242, 689] width 457 height 29
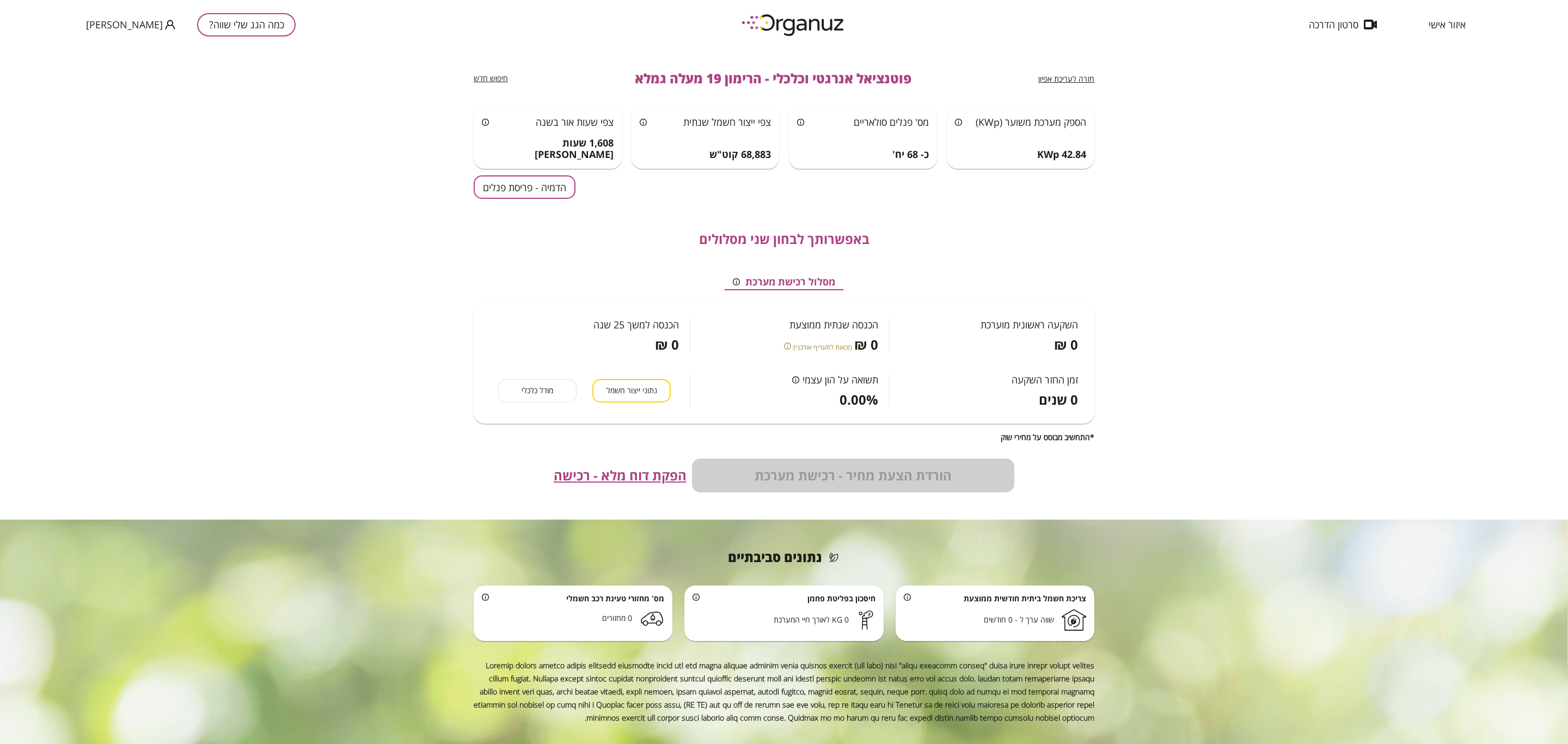
click at [533, 186] on button "הדמיה - פריסת פנלים" at bounding box center [524, 187] width 102 height 24
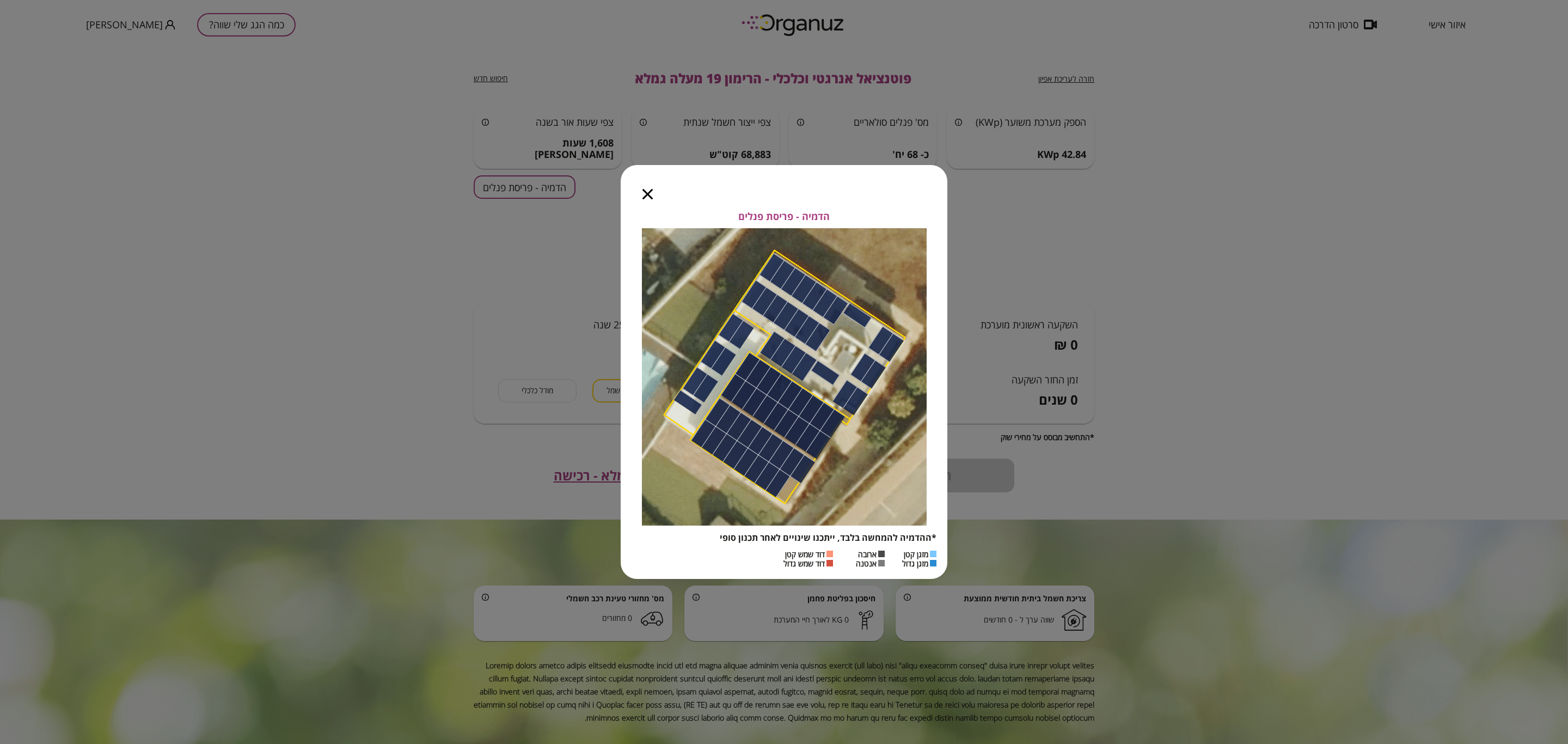
click at [648, 195] on icon "button" at bounding box center [648, 194] width 10 height 10
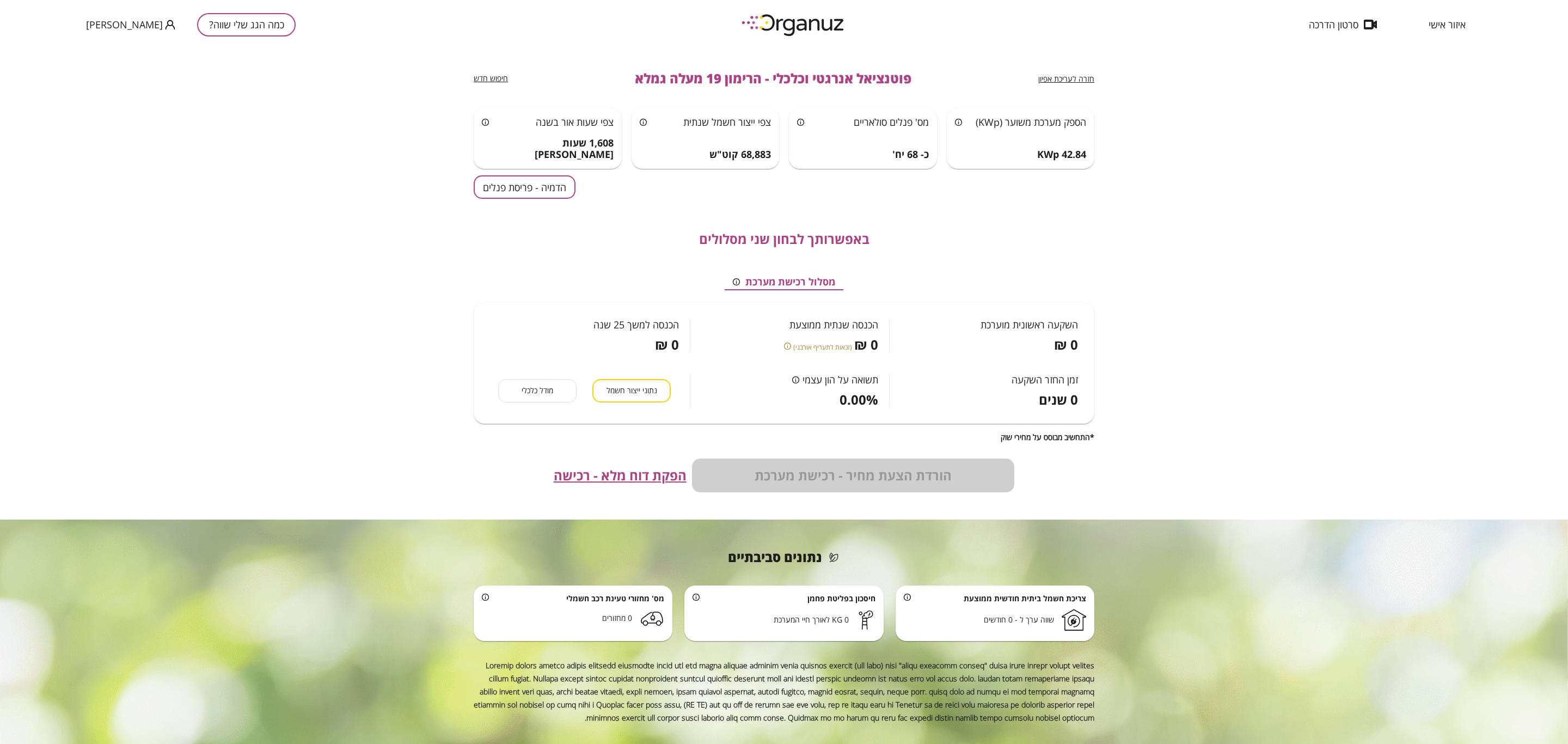
click at [513, 394] on div "מודל כלכלי" at bounding box center [537, 391] width 78 height 24
click at [652, 386] on span "נתוני ייצור חשמל" at bounding box center [632, 391] width 50 height 10
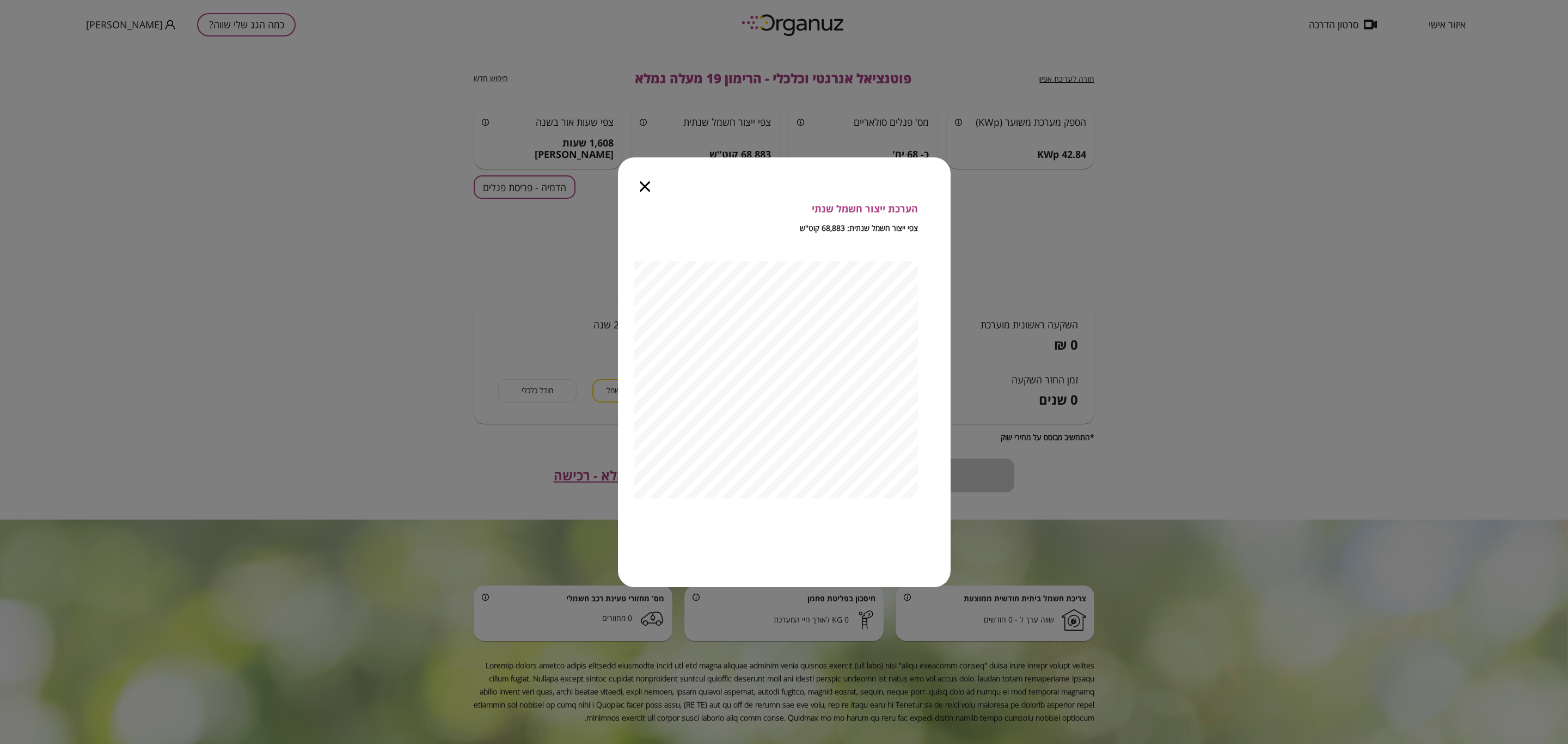
click at [633, 181] on div at bounding box center [645, 180] width 54 height 46
click at [647, 187] on icon "button" at bounding box center [645, 186] width 10 height 10
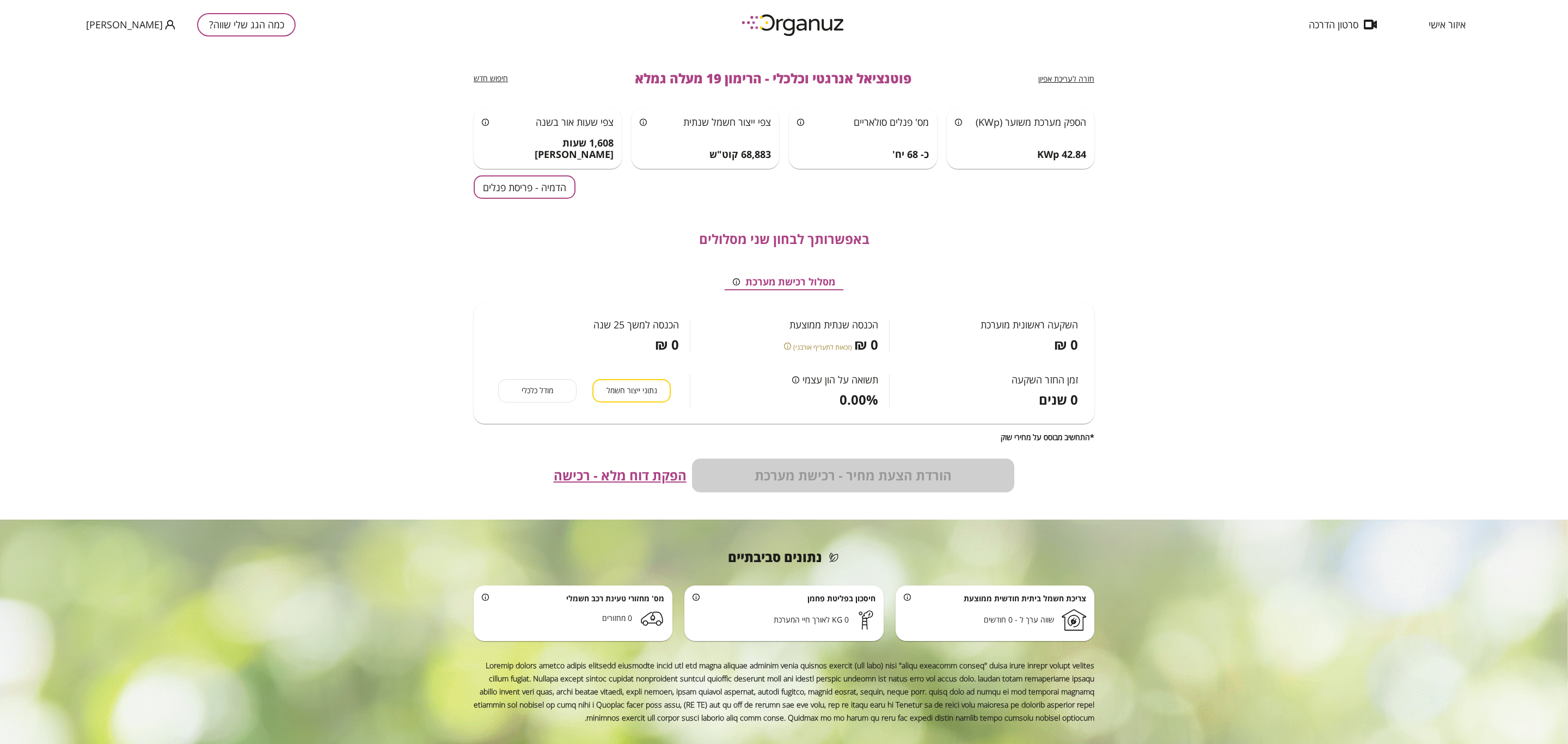
click at [612, 392] on span "נתוני ייצור חשמל" at bounding box center [632, 391] width 50 height 10
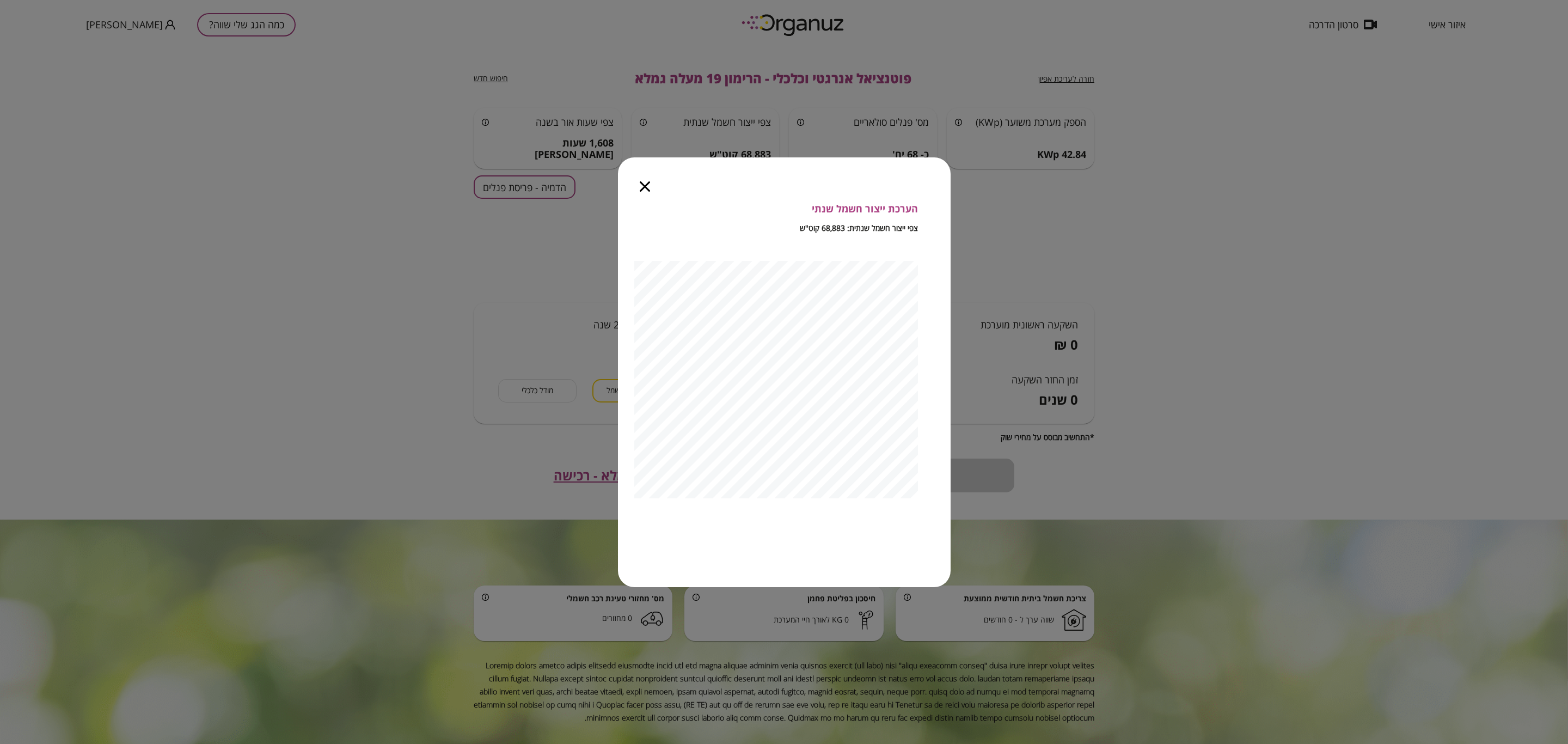
click at [648, 180] on div at bounding box center [645, 180] width 54 height 46
click at [652, 187] on div at bounding box center [645, 180] width 54 height 46
click at [651, 187] on div at bounding box center [645, 180] width 54 height 46
click at [641, 188] on icon "button" at bounding box center [645, 186] width 10 height 10
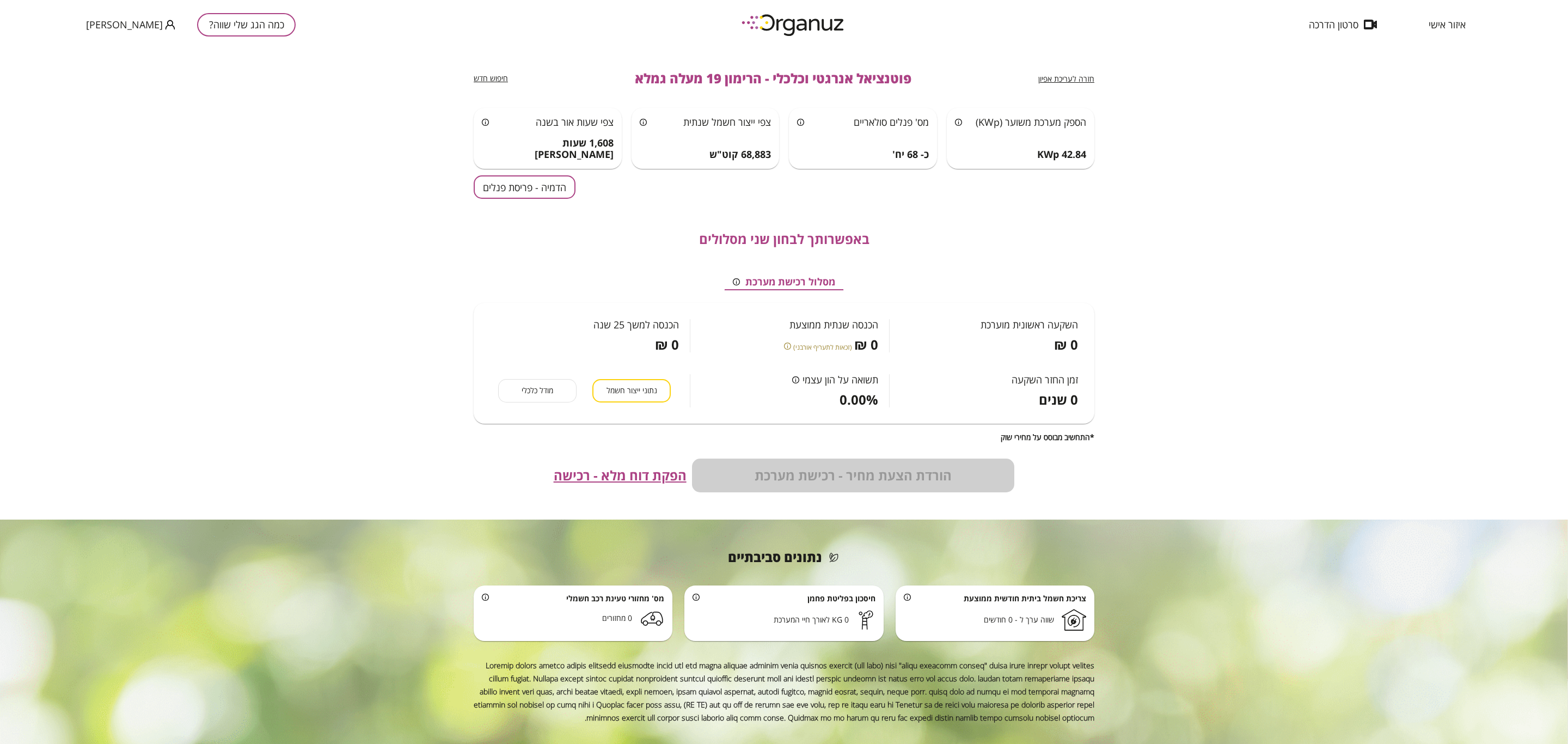
click at [539, 396] on div "מודל כלכלי" at bounding box center [537, 391] width 78 height 24
click at [539, 393] on div "מודל כלכלי" at bounding box center [537, 391] width 78 height 24
click at [425, 451] on div "חזרה לעריכת אפיון פוטנציאל אנרגטי וכלכלי - הרימון 19 מעלה גמלא חיפוש חדש הספק מ…" at bounding box center [784, 396] width 1568 height 695
click at [634, 397] on button "נתוני ייצור חשמל" at bounding box center [631, 391] width 78 height 24
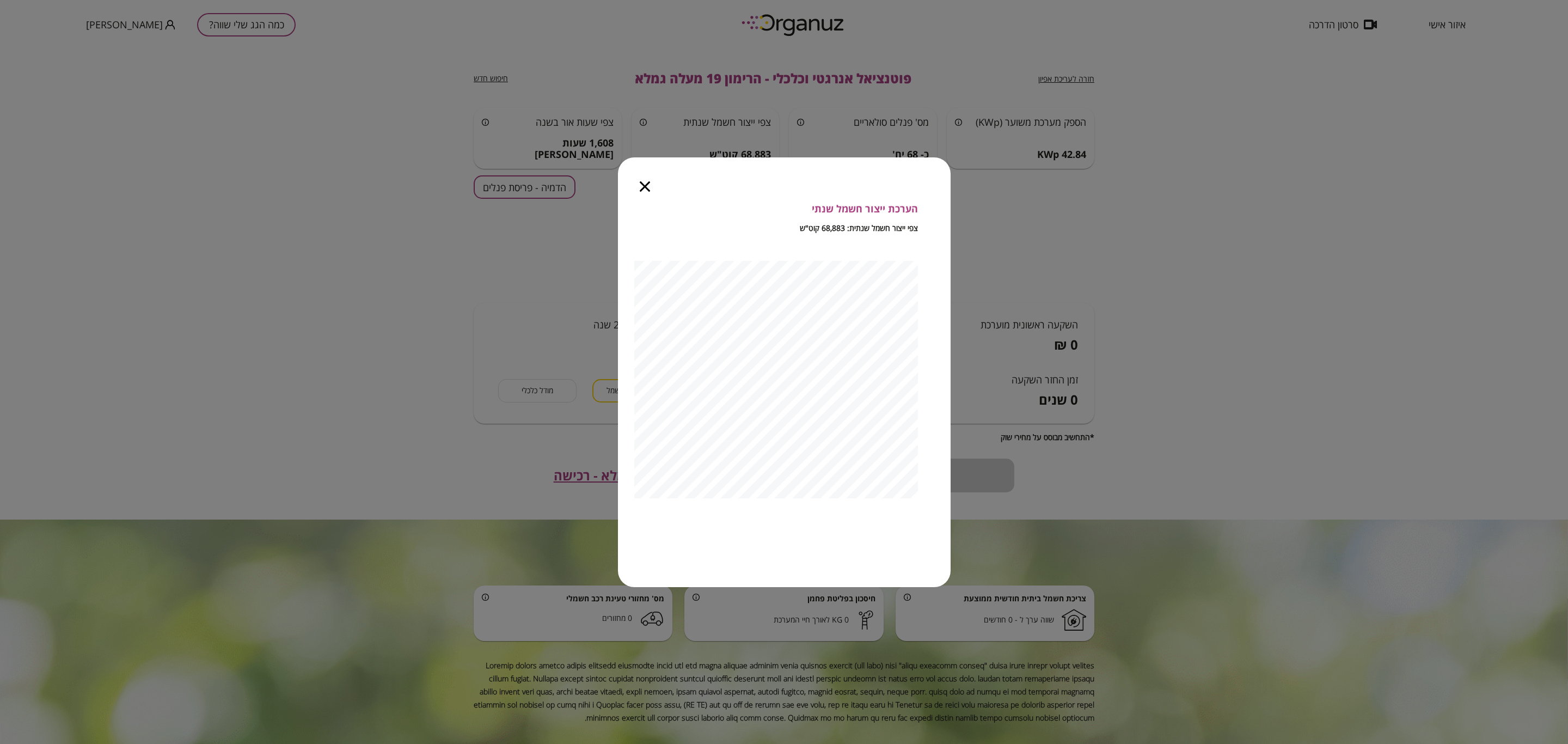
click at [647, 182] on icon "button" at bounding box center [645, 186] width 10 height 10
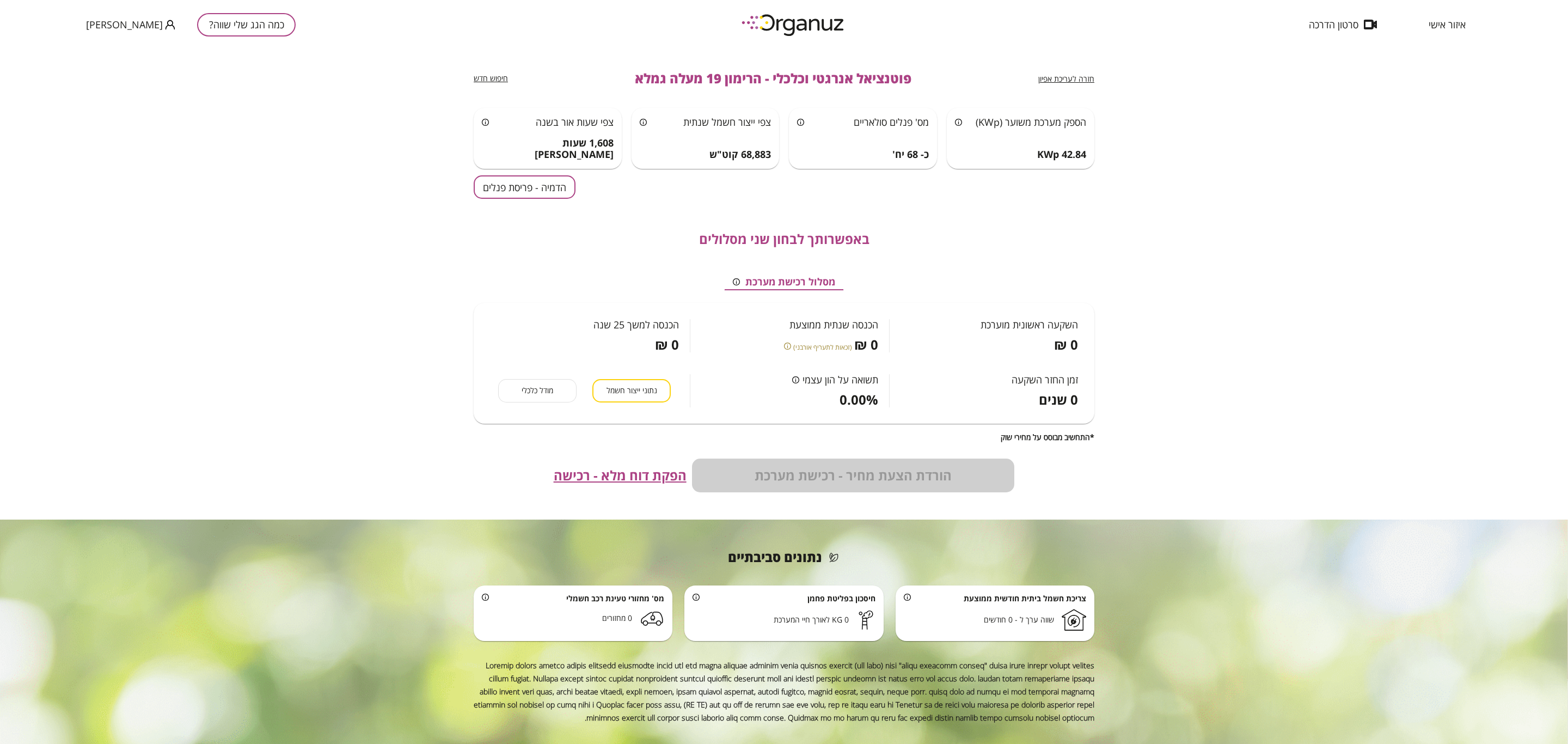
click at [950, 235] on div "חזרה לעריכת אפיון פוטנציאל אנרגטי וכלכלי - הרימון 19 מעלה גמלא חיפוש חדש הספק מ…" at bounding box center [784, 396] width 1568 height 695
click at [848, 451] on div "הורדת הצעת מחיר - רכישת מערכת" at bounding box center [853, 475] width 323 height 34
click at [520, 400] on div "מודל כלכלי" at bounding box center [537, 391] width 78 height 24
click at [521, 394] on div "מודל כלכלי" at bounding box center [537, 391] width 78 height 24
click at [579, 451] on div "הורדת הצעת מחיר - רכישת מערכת הפקת דוח מלא - רכישה" at bounding box center [784, 475] width 621 height 34
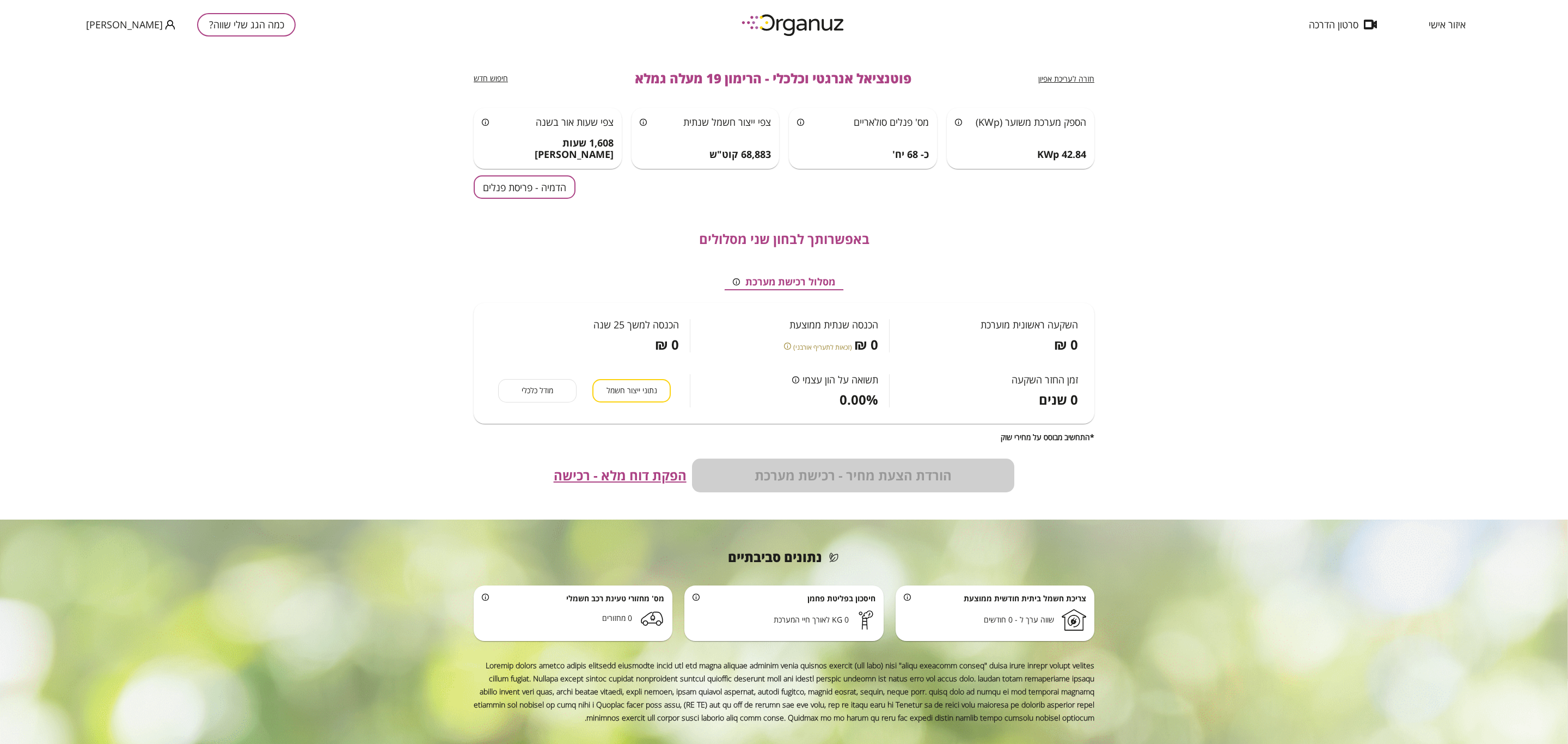
click at [587, 451] on div "הפקת דוח מלא - רכישה" at bounding box center [620, 476] width 133 height 15
click at [950, 175] on div "חזרה לעריכת אפיון פוטנציאל אנרגטי וכלכלי - הרימון 19 מעלה גמלא חיפוש חדש הספק מ…" at bounding box center [784, 396] width 1568 height 695
click at [340, 145] on div "חזרה לעריכת אפיון פוטנציאל אנרגטי וכלכלי - הרימון 19 מעלה גמלא חיפוש חדש הספק מ…" at bounding box center [784, 396] width 1568 height 695
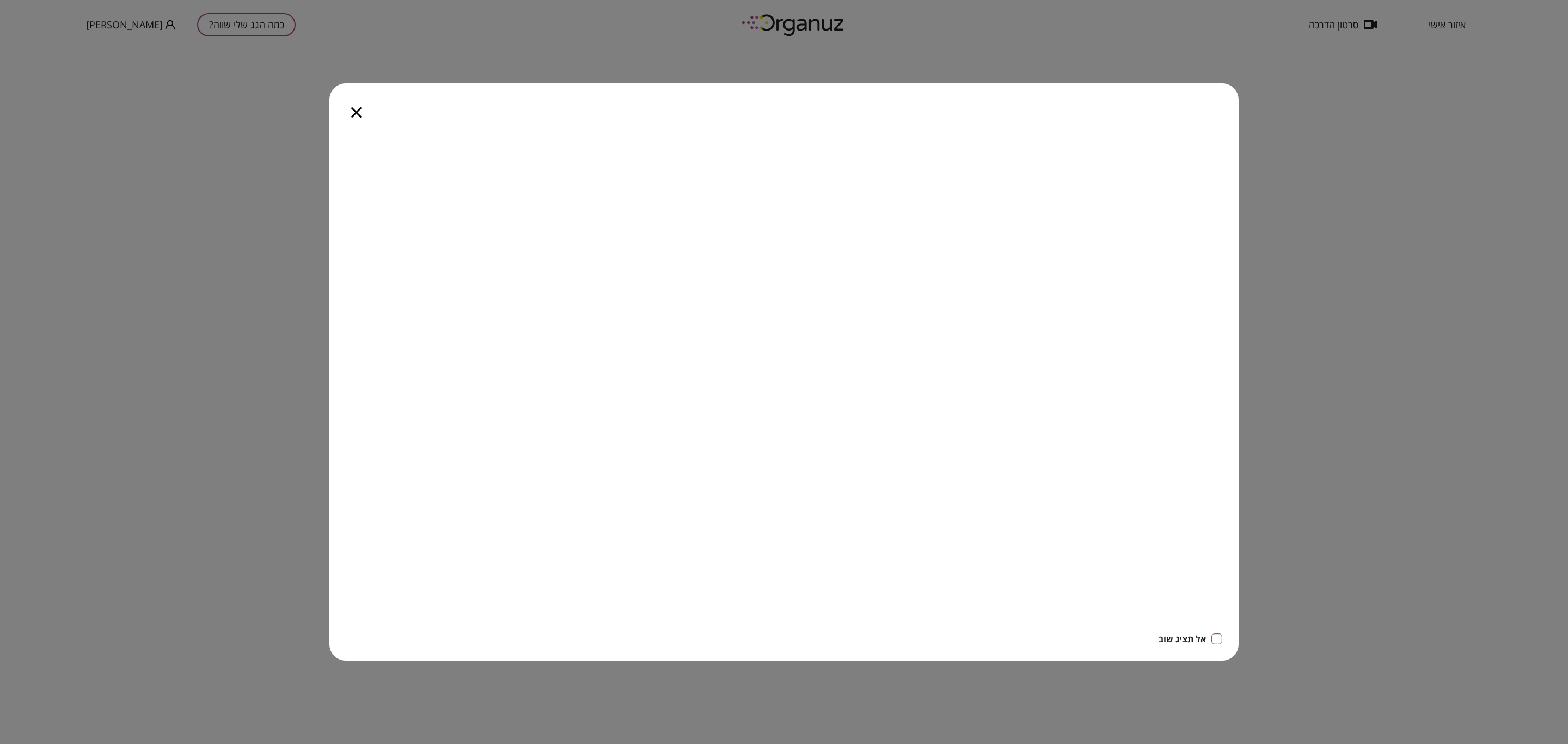
click at [356, 111] on icon "button" at bounding box center [356, 112] width 10 height 10
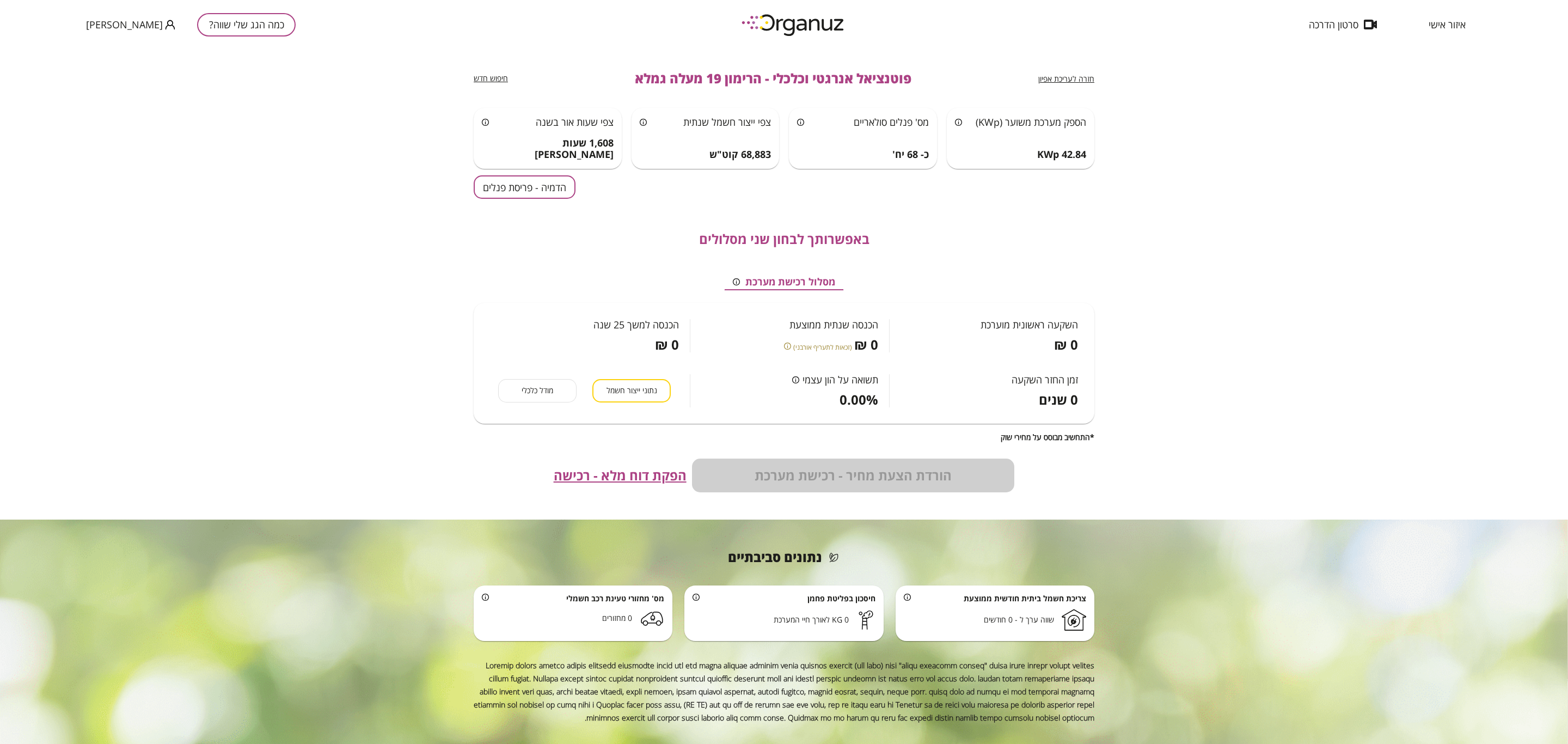
click at [538, 399] on div "מודל כלכלי" at bounding box center [537, 391] width 78 height 24
